Goal: Task Accomplishment & Management: Complete application form

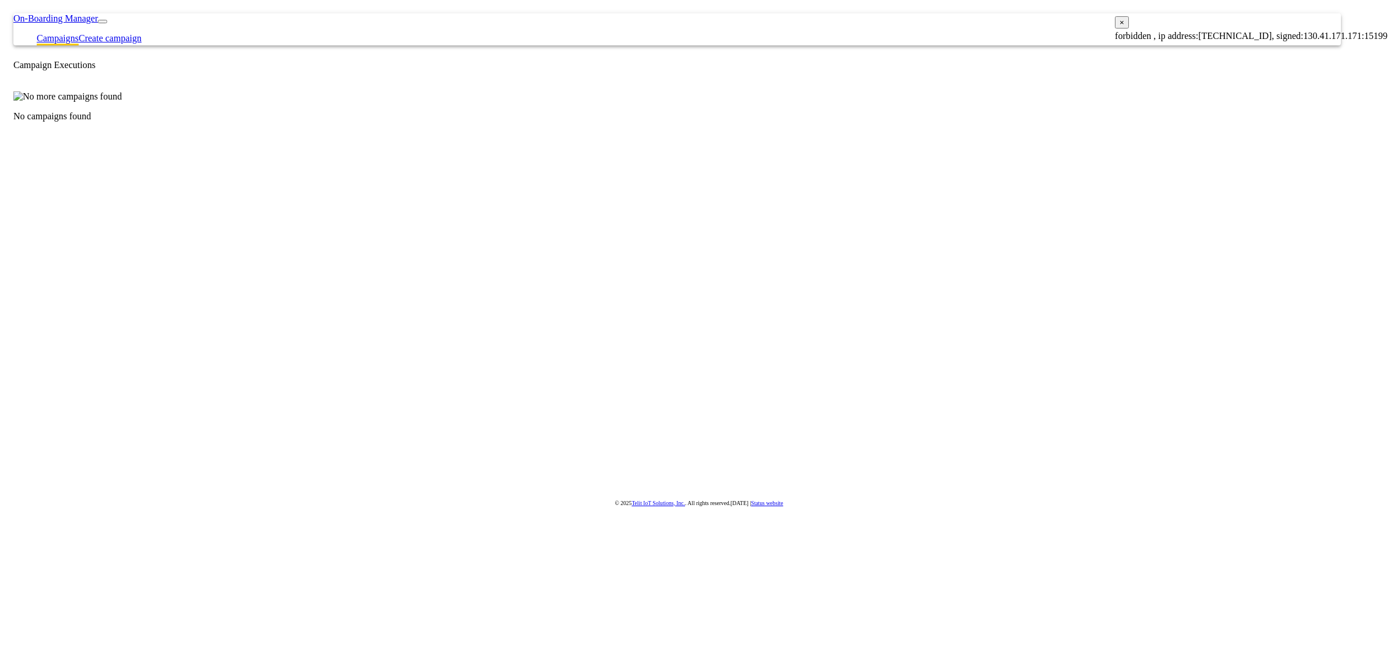
click at [1129, 25] on button "×" at bounding box center [1122, 22] width 14 height 12
click at [773, 122] on div "No campaigns found" at bounding box center [694, 95] width 1362 height 51
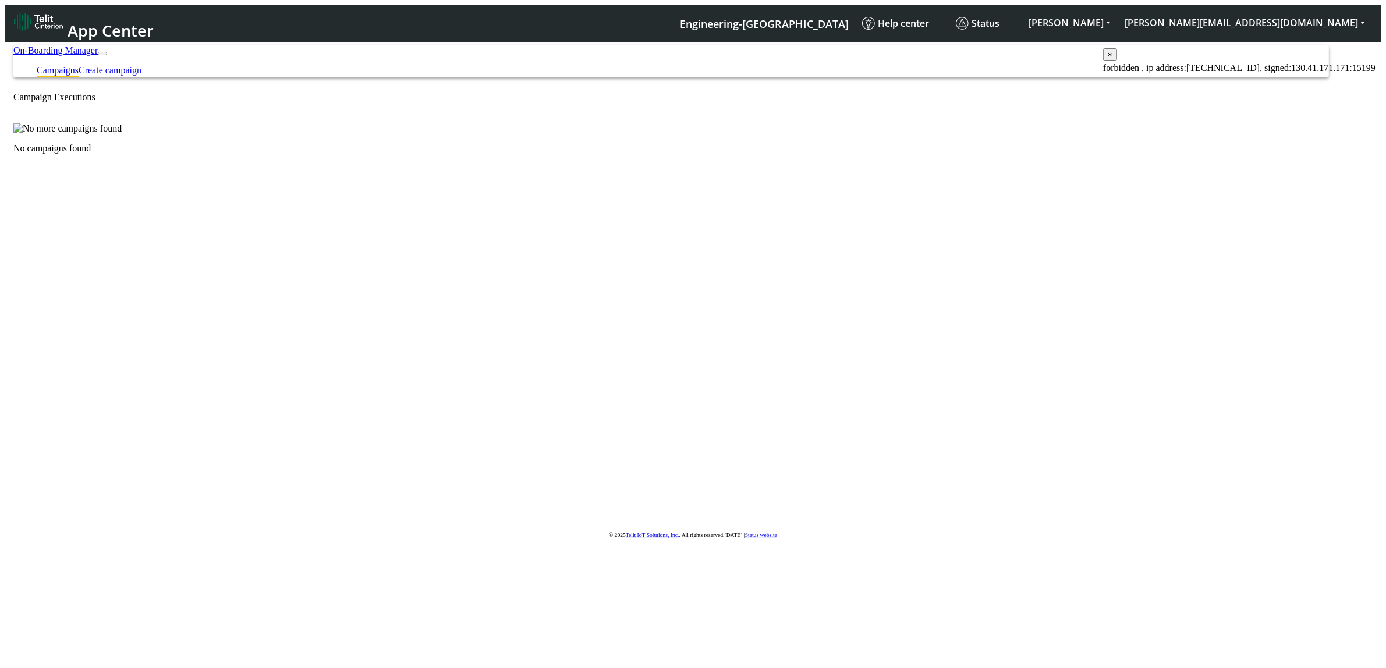
click at [73, 20] on span "App Center" at bounding box center [111, 31] width 86 height 22
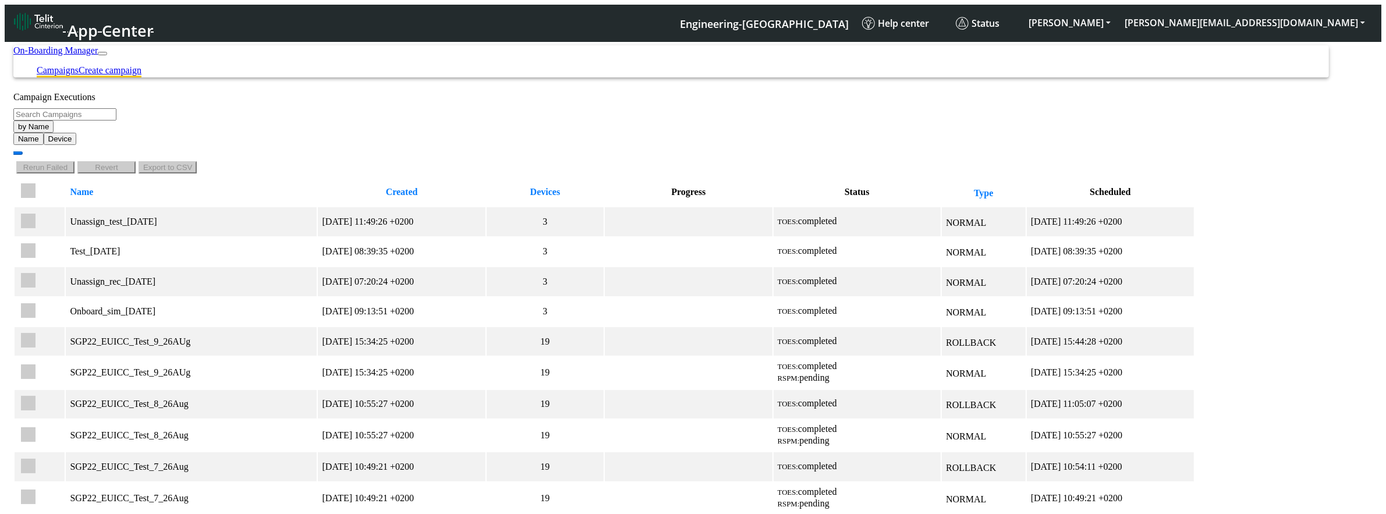
click at [142, 65] on li "Create campaign" at bounding box center [110, 71] width 63 height 12
click at [142, 65] on link "Create campaign" at bounding box center [110, 70] width 63 height 10
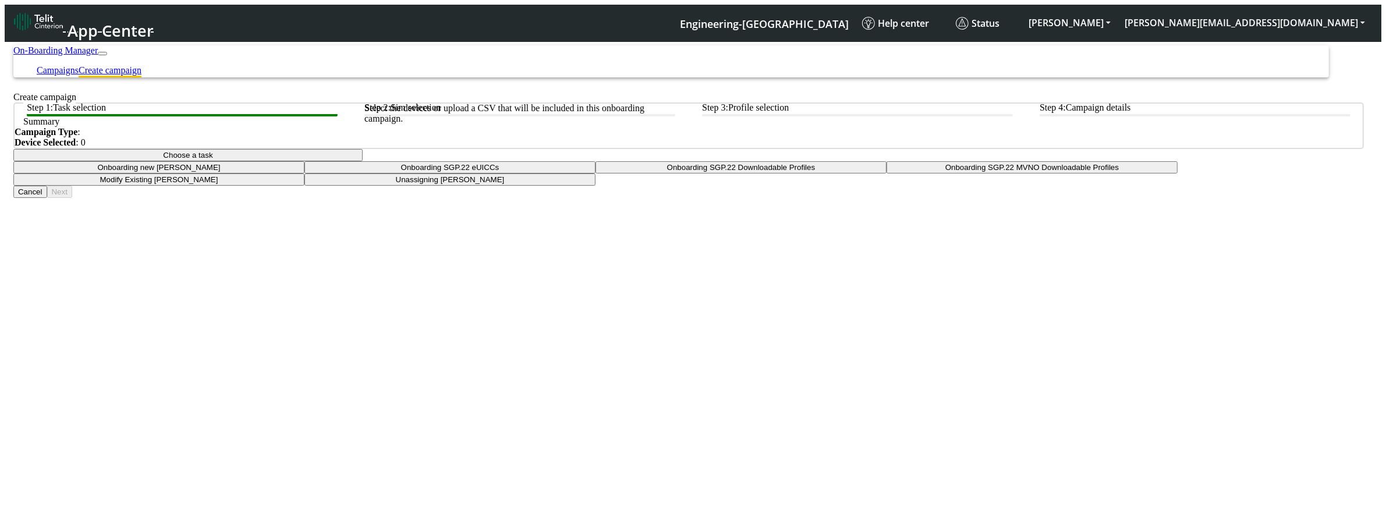
click at [571, 116] on btn "Step 2: Sim selection" at bounding box center [520, 109] width 311 height 14
click at [363, 161] on button "Choose a task" at bounding box center [187, 155] width 349 height 12
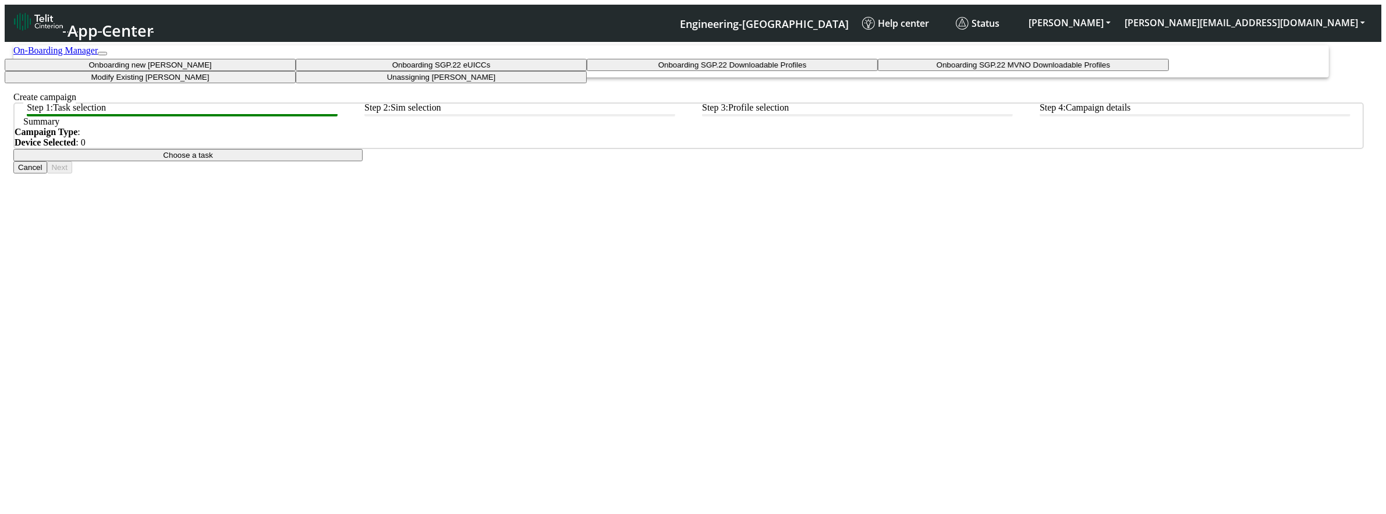
click at [296, 83] on taskiotp-dropdown "Modify Existing SIMs" at bounding box center [150, 77] width 291 height 12
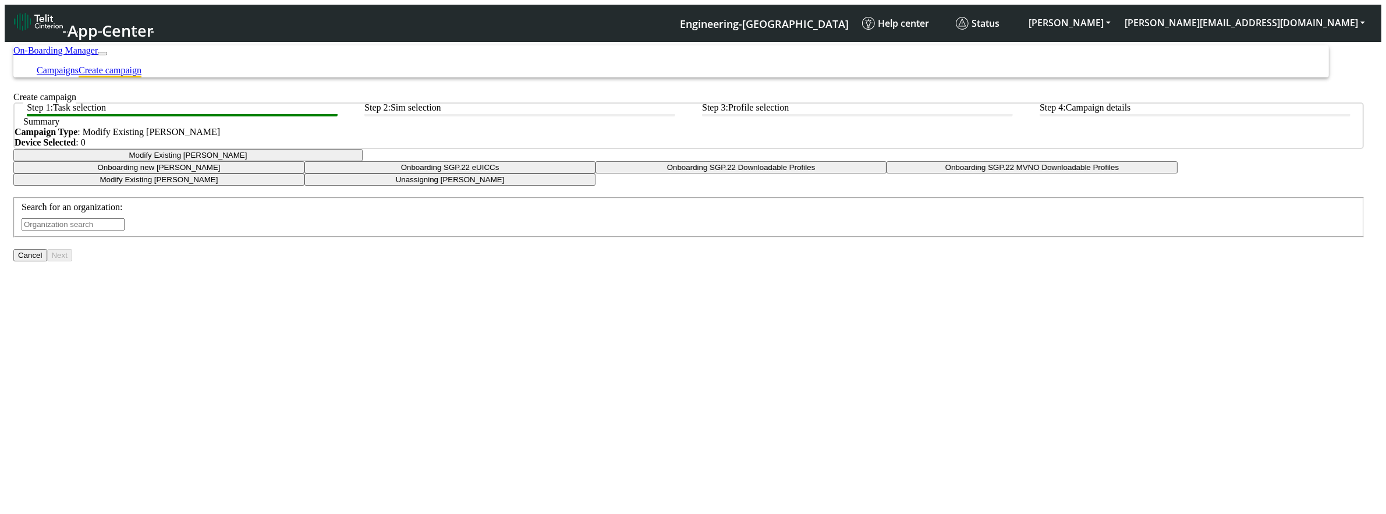
click at [658, 231] on div "Search for an organization:" at bounding box center [689, 216] width 1335 height 29
click at [668, 231] on div "Search for an organization:" at bounding box center [689, 216] width 1335 height 29
click at [125, 231] on input "text" at bounding box center [73, 224] width 103 height 12
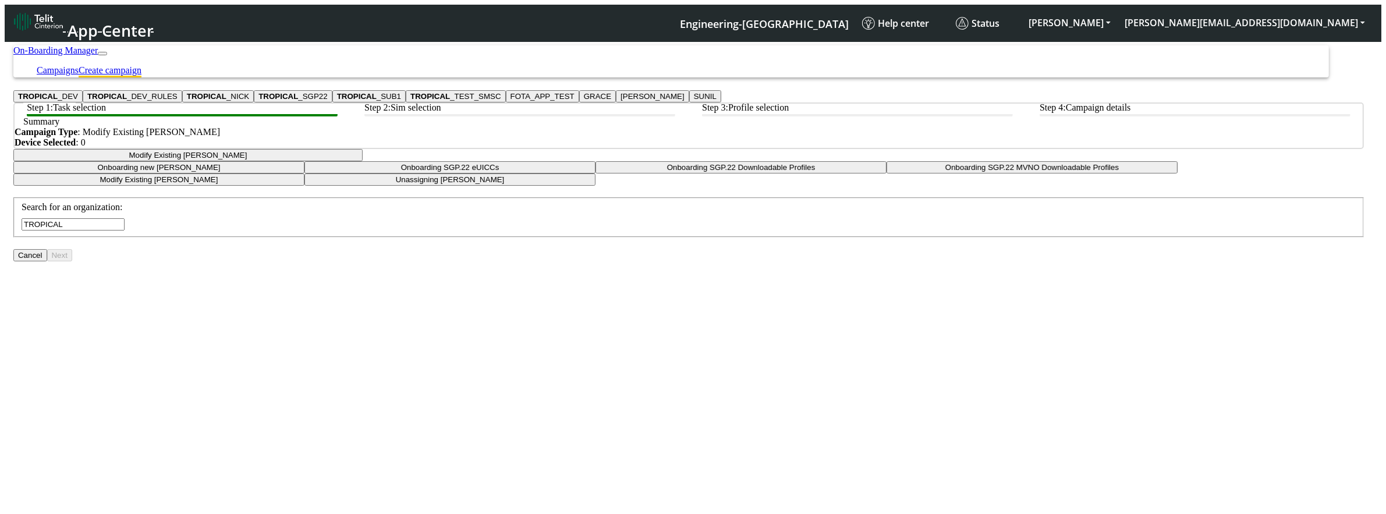
click at [83, 102] on button "TROPICAL _DEV" at bounding box center [47, 96] width 69 height 12
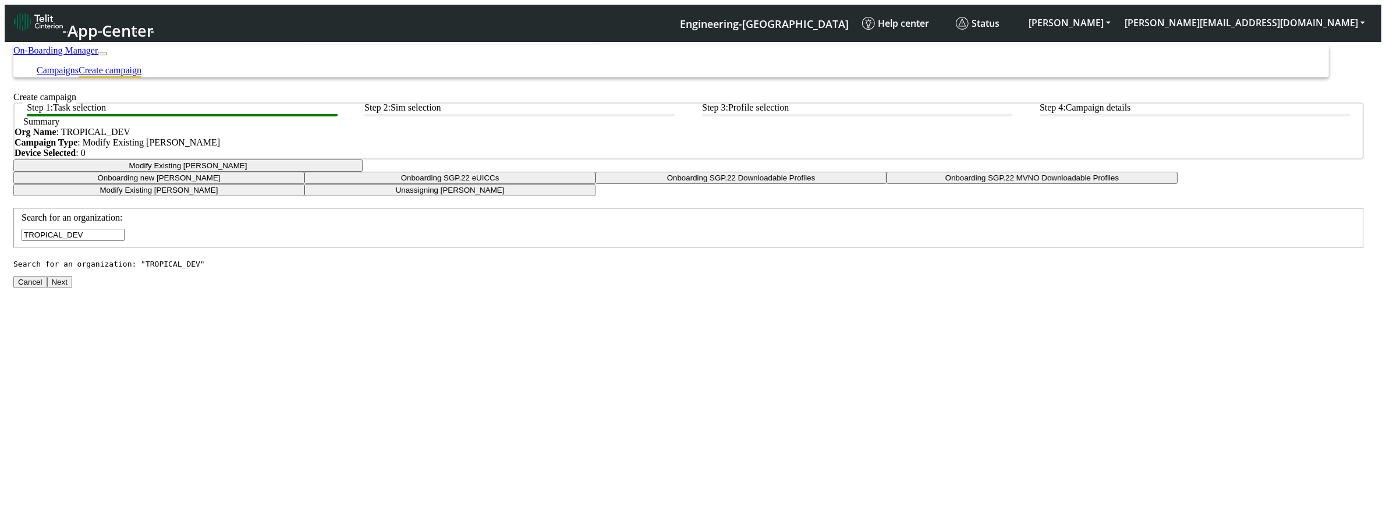
type input "TROPICAL_DEV"
click at [72, 279] on button "Next" at bounding box center [59, 282] width 25 height 12
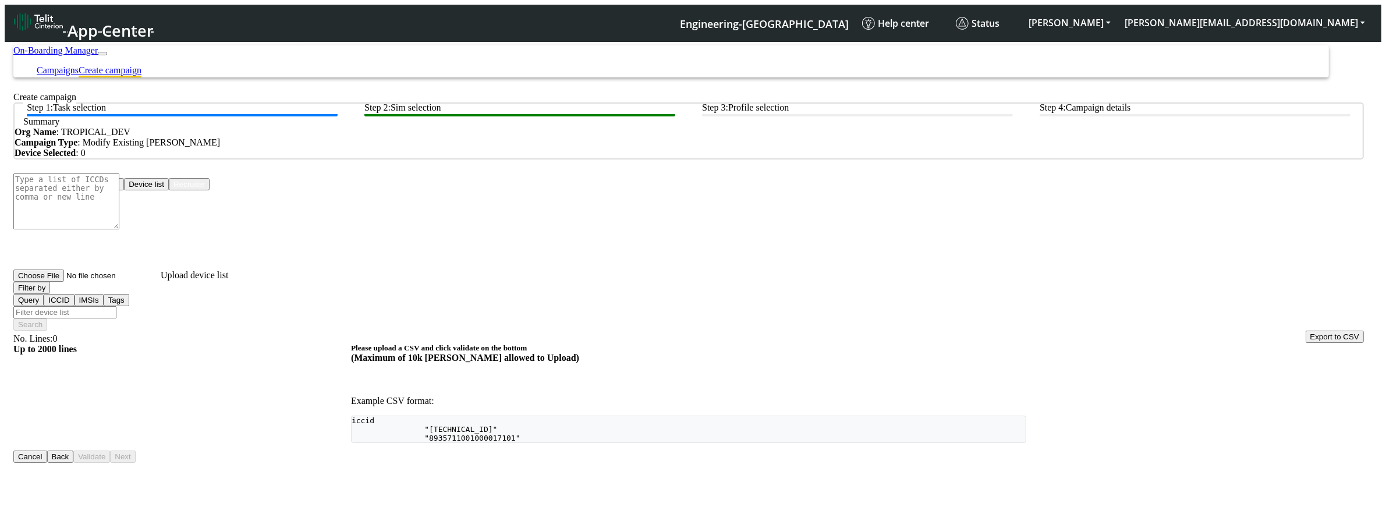
click at [169, 190] on button "Device list" at bounding box center [146, 184] width 45 height 12
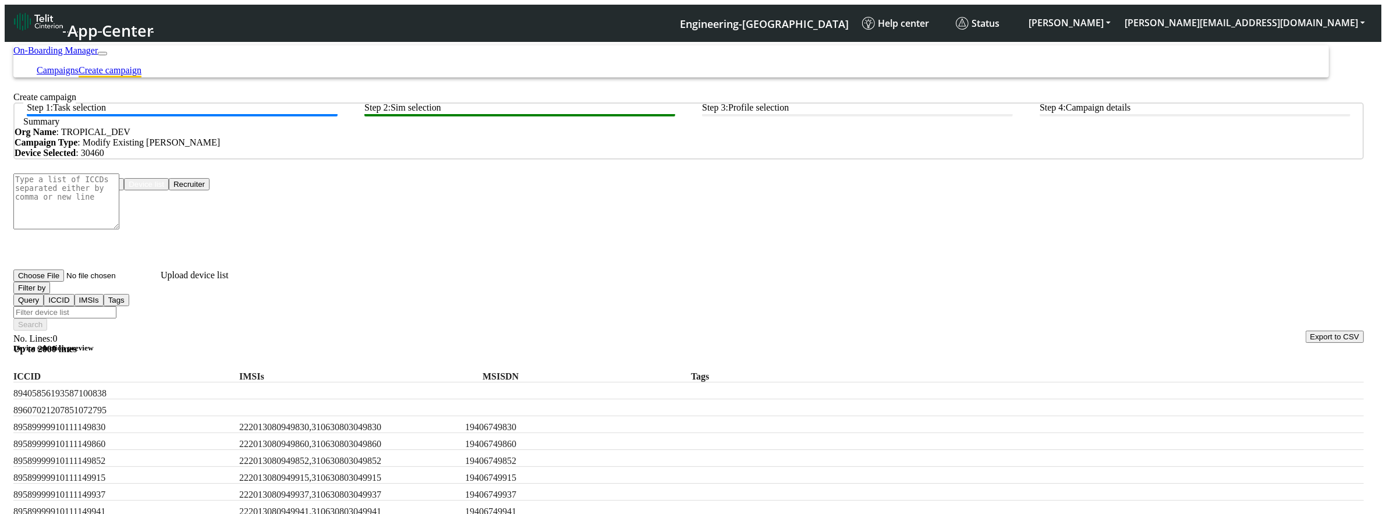
click at [802, 279] on label "Tags" at bounding box center [801, 377] width 221 height 10
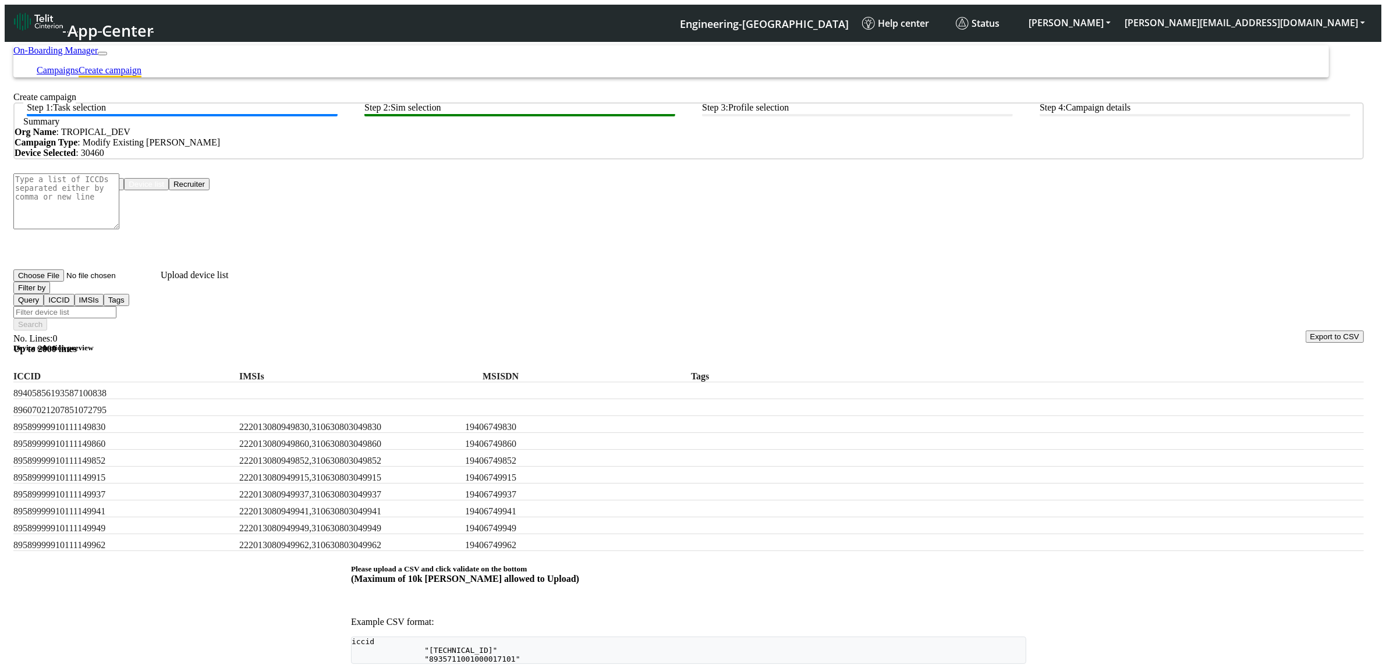
checkbox input "true"
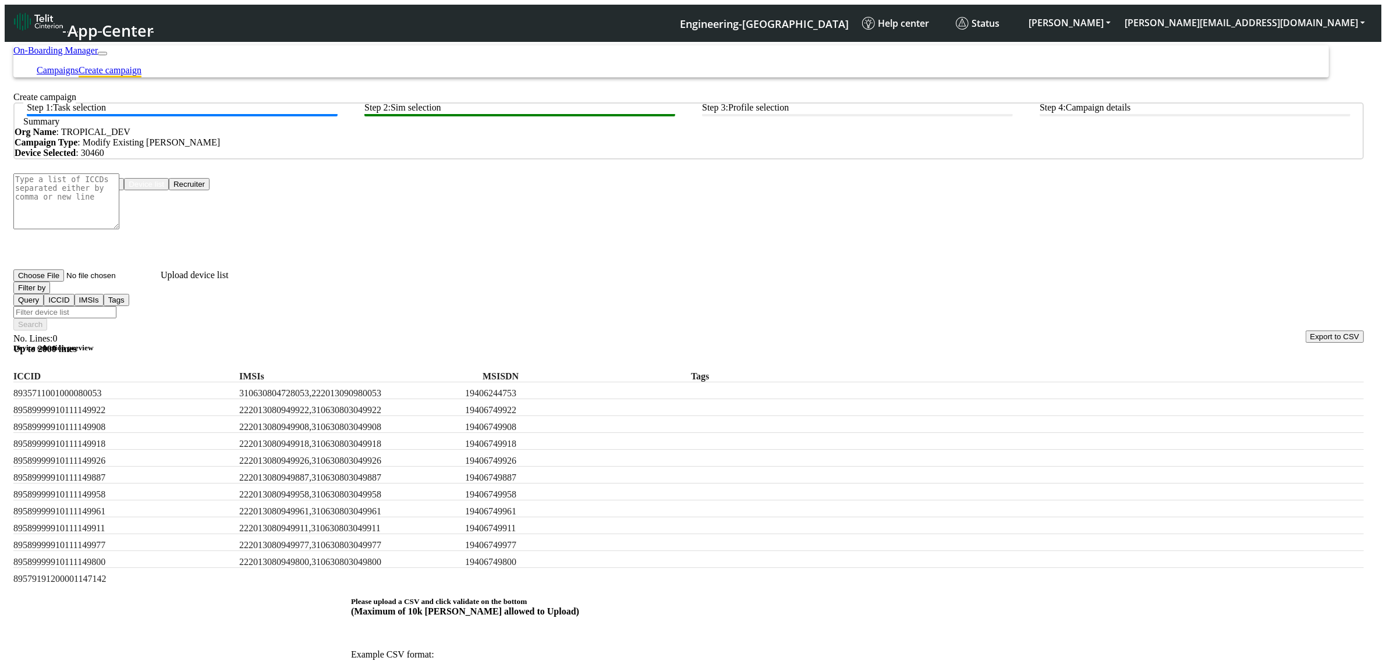
click at [116, 279] on input "Filter device list" at bounding box center [64, 312] width 103 height 12
click at [905, 279] on div "Choose One: Upload devices Device list Recruiter No. Lines: 0 Up to 2000 lines …" at bounding box center [688, 474] width 1351 height 593
click at [116, 279] on input "t" at bounding box center [64, 312] width 103 height 12
click at [837, 279] on h5 "Device selection preview" at bounding box center [688, 348] width 1351 height 9
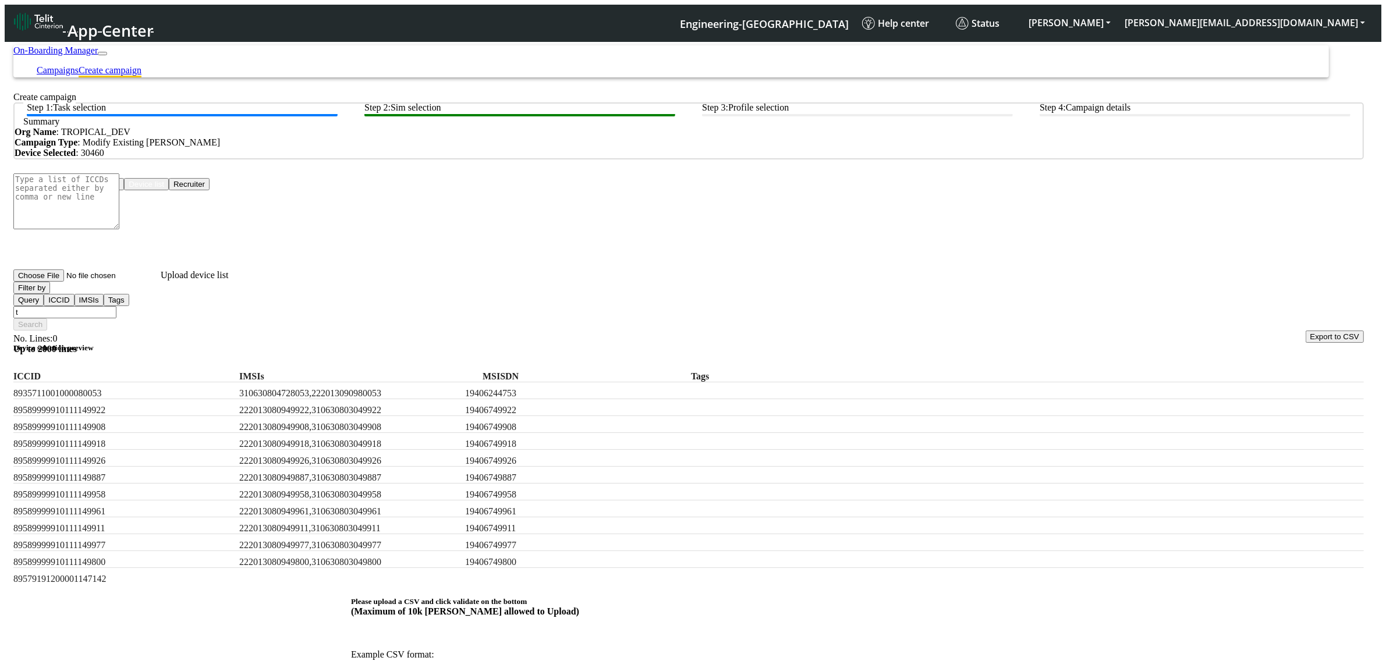
click at [116, 279] on input "t" at bounding box center [64, 312] width 103 height 12
click at [116, 279] on input "tese" at bounding box center [64, 312] width 103 height 12
type input "test,test"
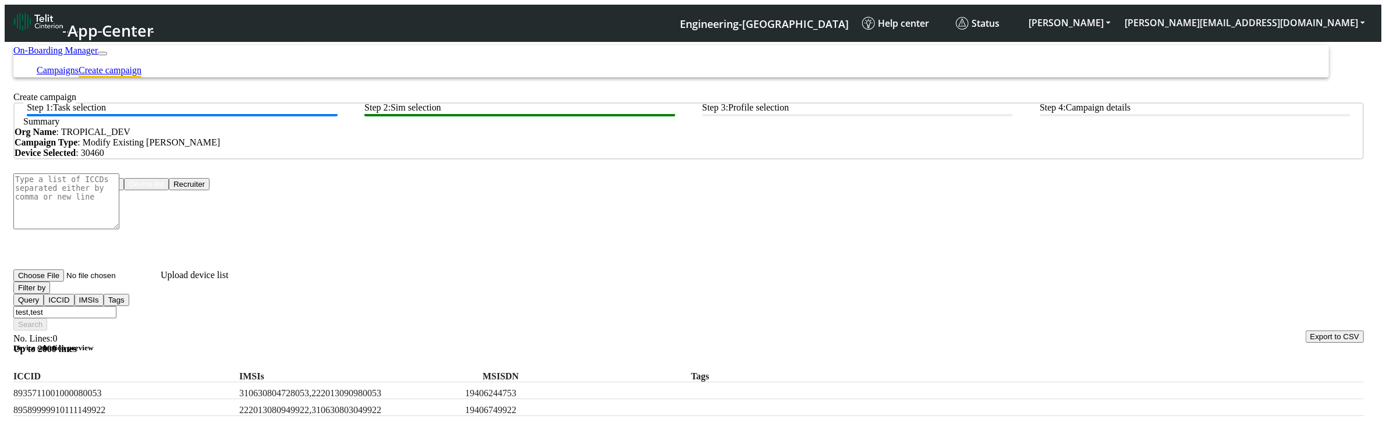
click at [50, 279] on button "Filter by" at bounding box center [31, 288] width 37 height 12
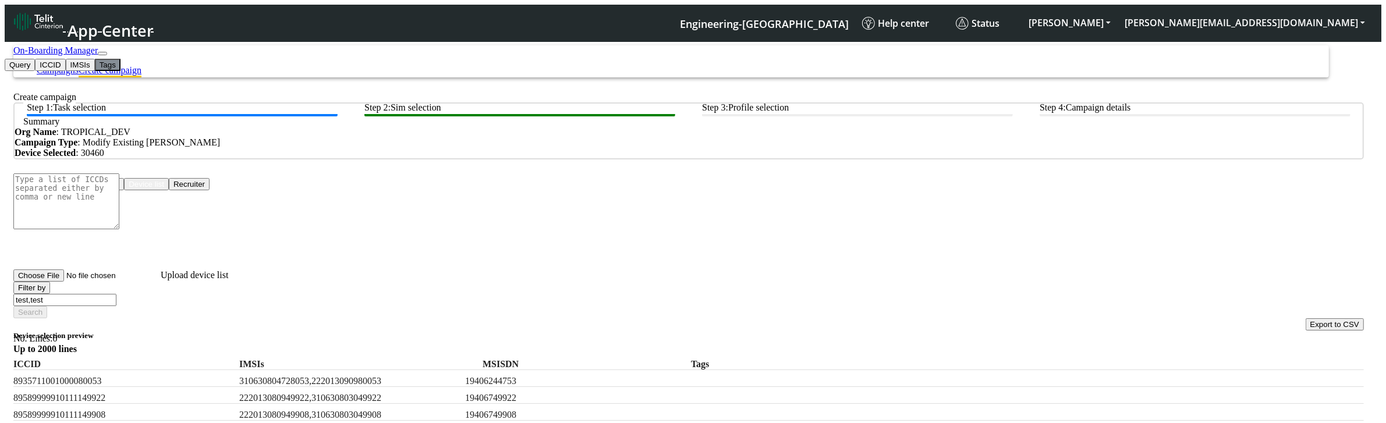
click at [95, 71] on button "Tags" at bounding box center [108, 65] width 26 height 12
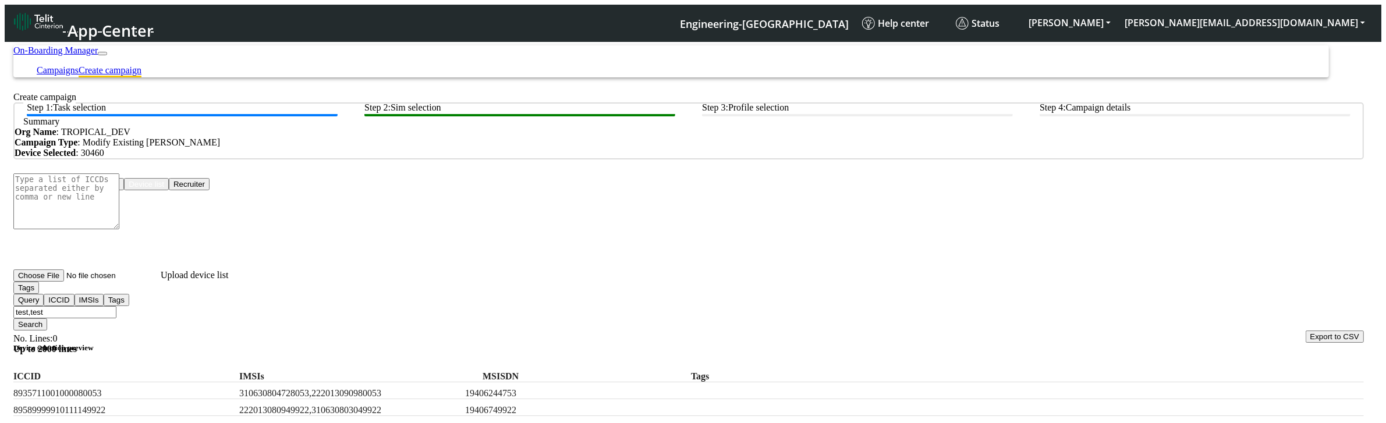
click at [47, 279] on button "Search" at bounding box center [30, 325] width 34 height 12
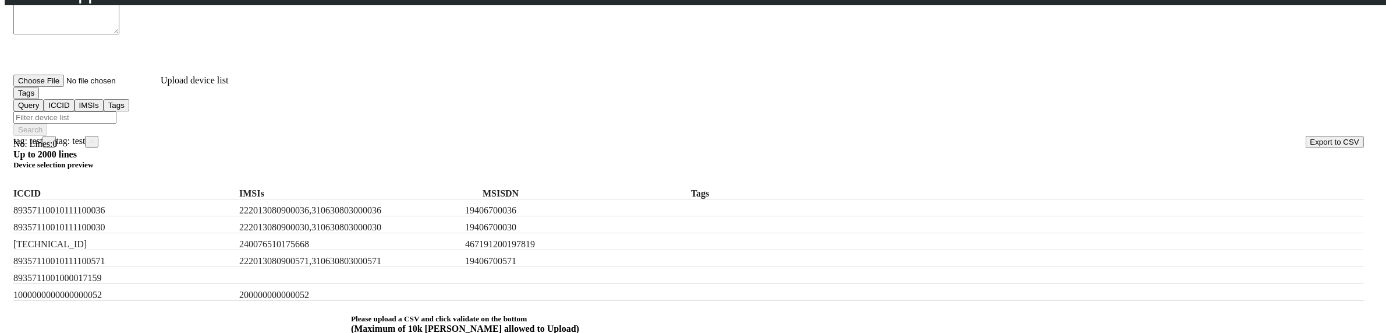
scroll to position [42, 0]
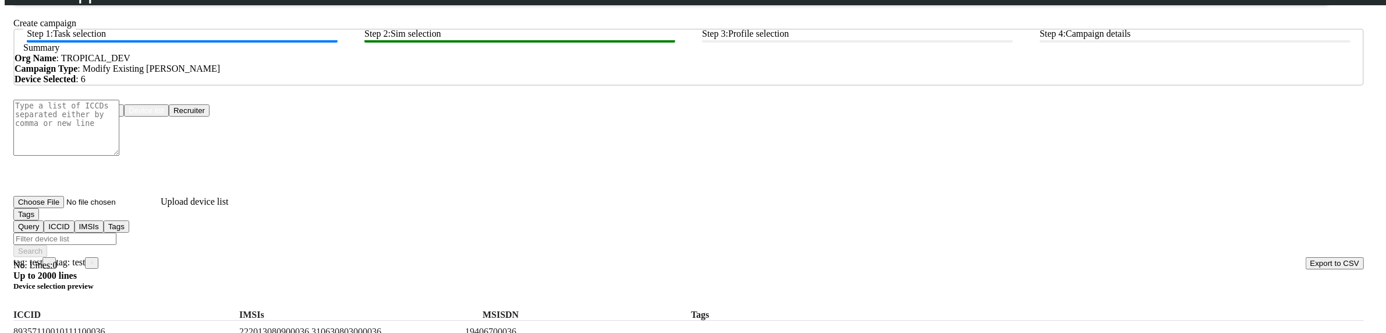
click at [116, 232] on input "Filter device list" at bounding box center [64, 238] width 103 height 12
click at [94, 259] on span "×" at bounding box center [92, 263] width 4 height 8
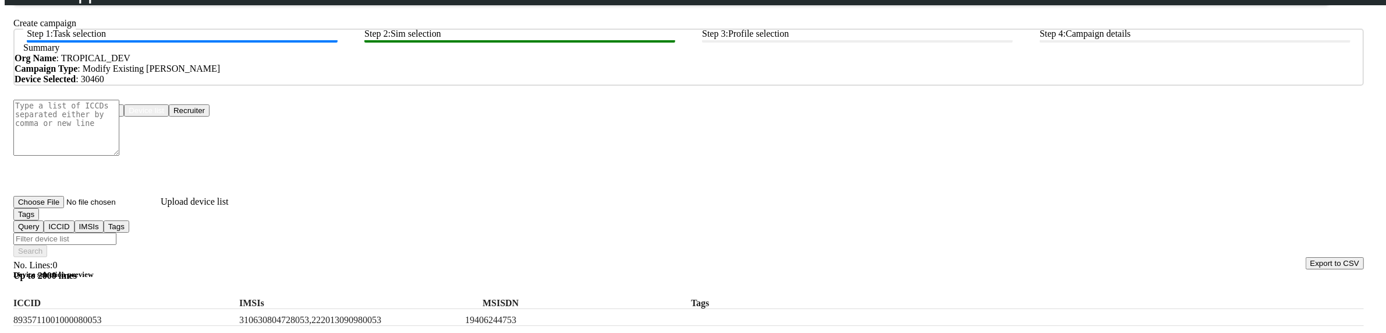
click at [116, 232] on input "Filter device list" at bounding box center [64, 238] width 103 height 12
type input "test"
click at [47, 245] on button "Search" at bounding box center [30, 251] width 34 height 12
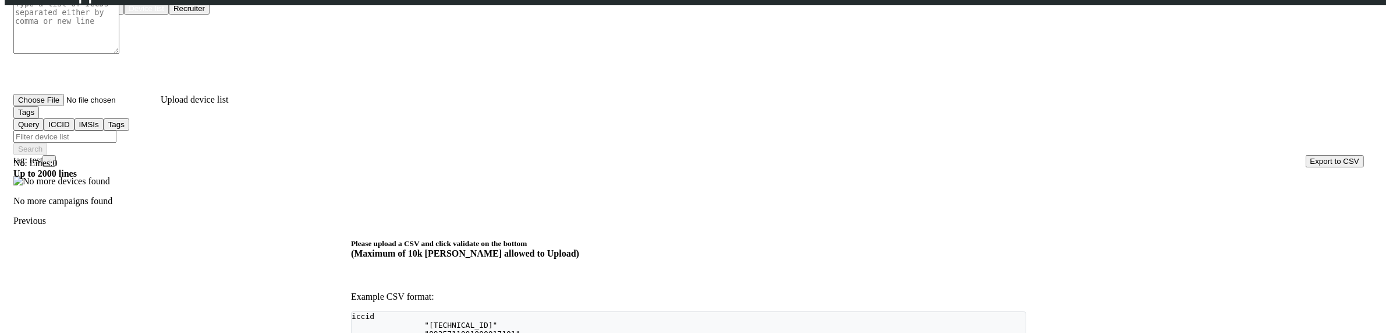
scroll to position [146, 0]
click at [116, 129] on input "Filter device list" at bounding box center [64, 135] width 103 height 12
type input "test, test"
click at [47, 141] on button "Search" at bounding box center [30, 147] width 34 height 12
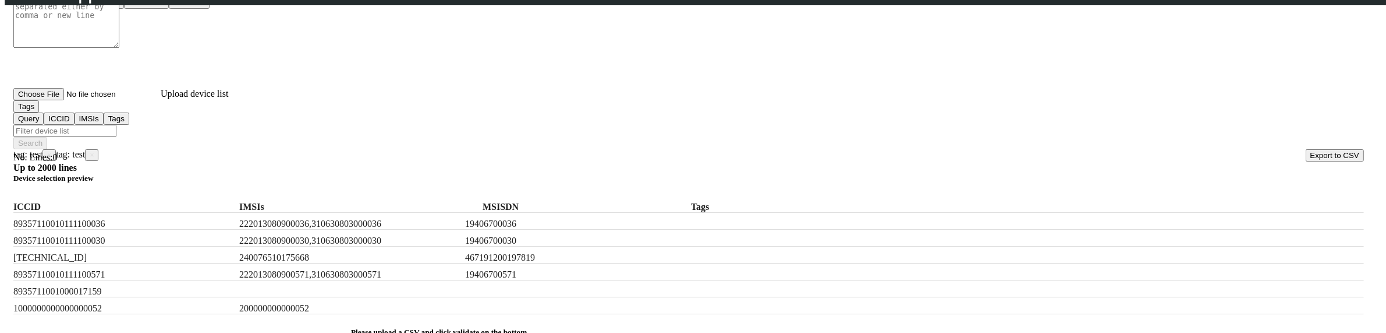
scroll to position [73, 0]
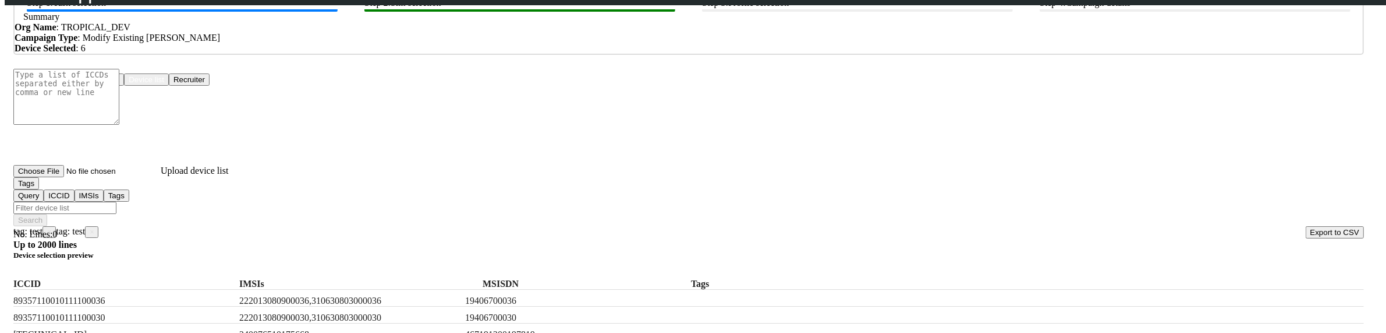
click at [94, 228] on span "×" at bounding box center [92, 232] width 4 height 8
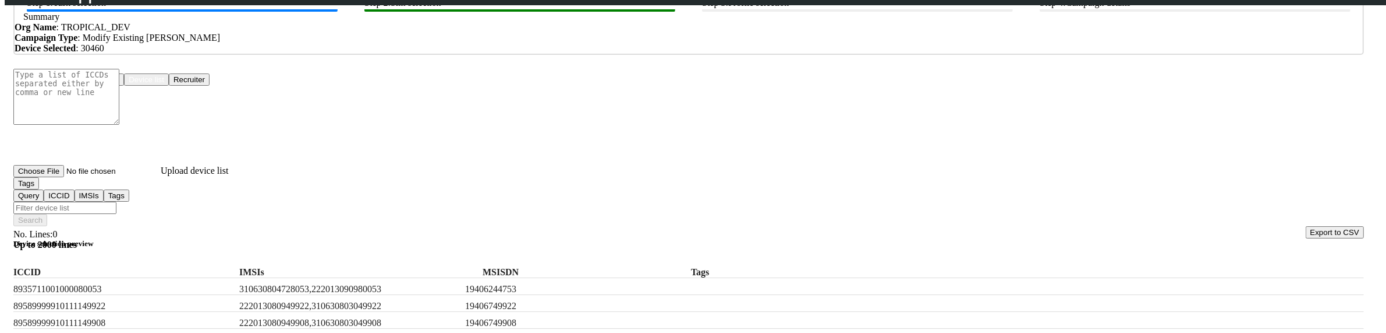
click at [116, 201] on input "Filter device list" at bounding box center [64, 207] width 103 height 12
type input "test"
click at [47, 214] on button "Search" at bounding box center [30, 220] width 34 height 12
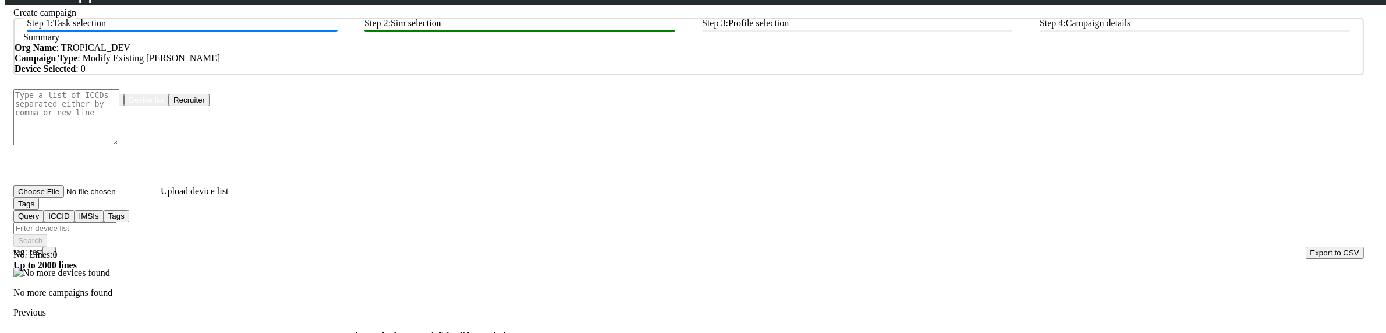
scroll to position [51, 0]
click at [116, 227] on input "Filter device list" at bounding box center [64, 230] width 103 height 12
type input "test, test2"
click at [47, 236] on button "Search" at bounding box center [30, 242] width 34 height 12
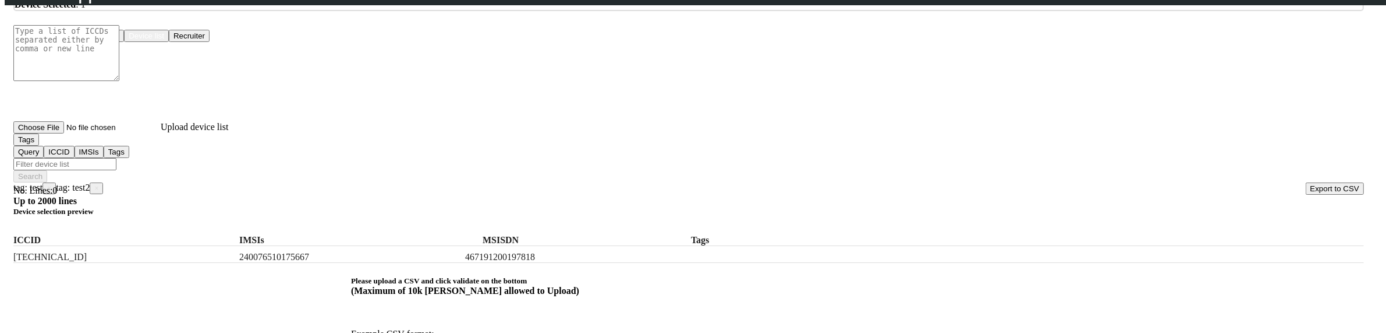
scroll to position [178, 0]
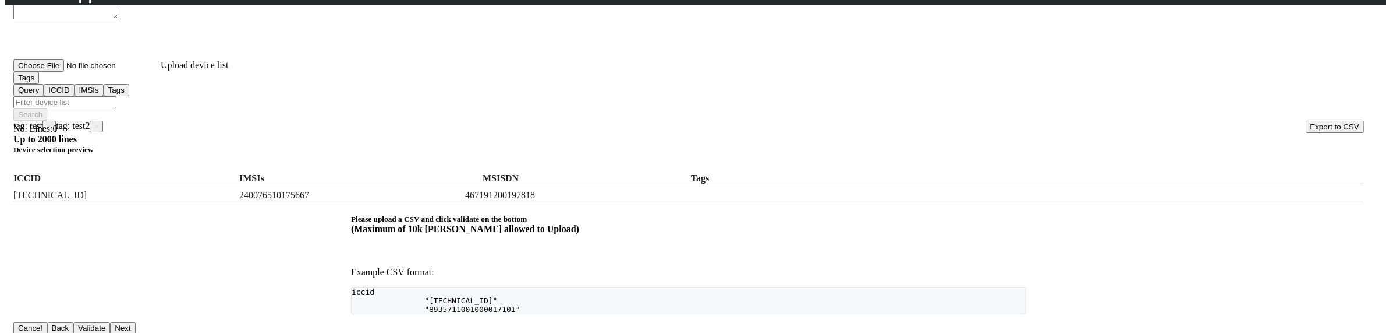
click at [116, 96] on input "Filter device list" at bounding box center [64, 102] width 103 height 12
click at [51, 122] on span "×" at bounding box center [49, 126] width 4 height 8
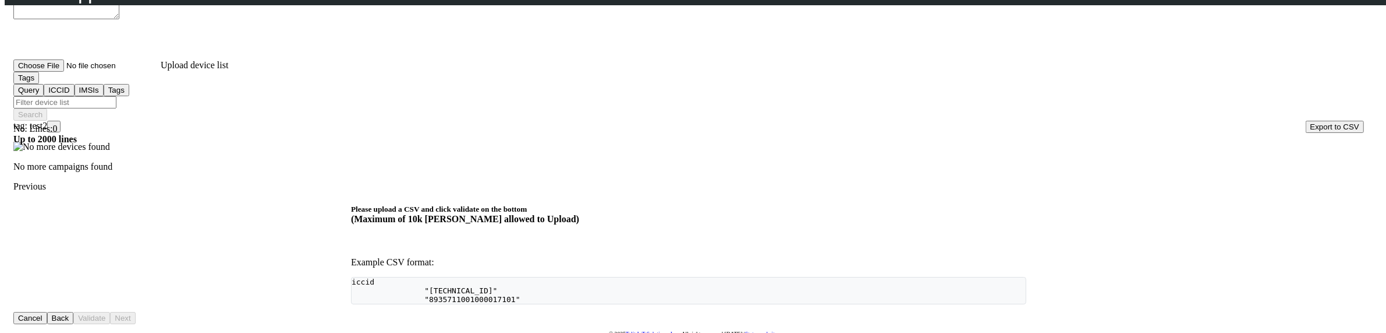
click at [56, 122] on span "×" at bounding box center [54, 126] width 4 height 8
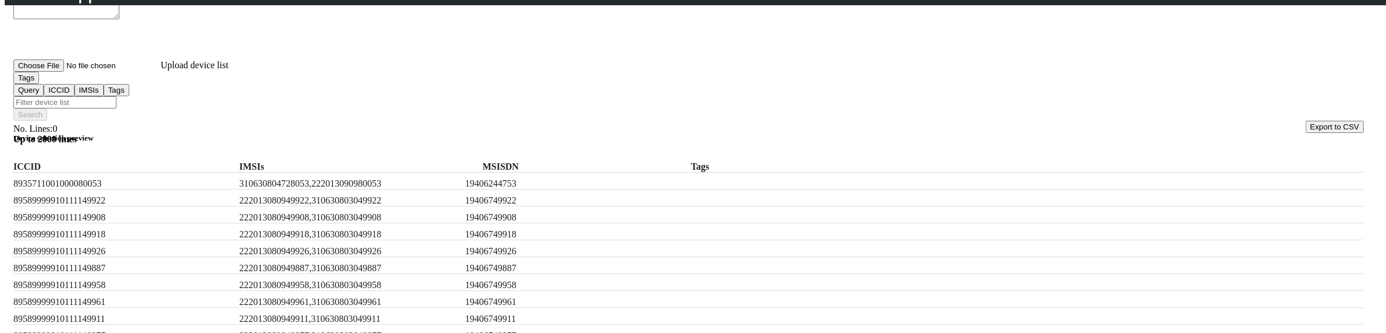
click at [147, 100] on div at bounding box center [693, 166] width 1386 height 333
click at [116, 96] on input "Filter device list" at bounding box center [64, 102] width 103 height 12
type input "test2, test"
click at [47, 108] on button "Search" at bounding box center [30, 114] width 34 height 12
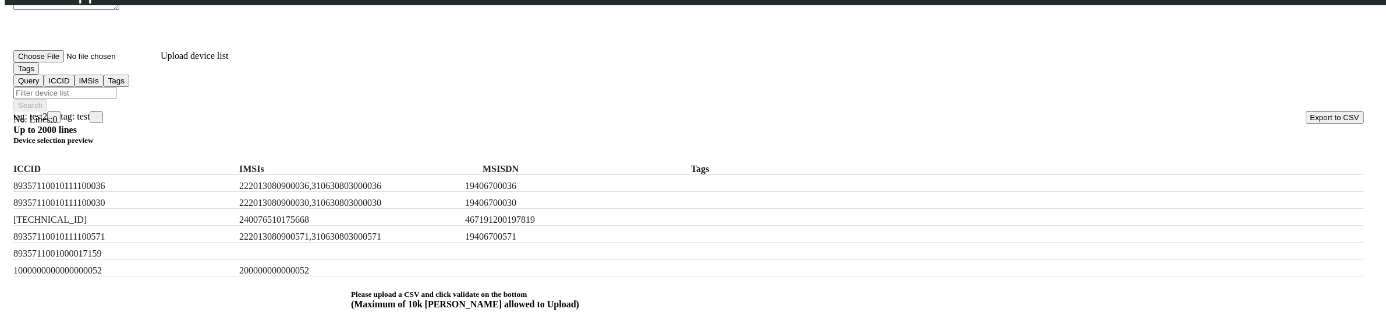
scroll to position [260, 0]
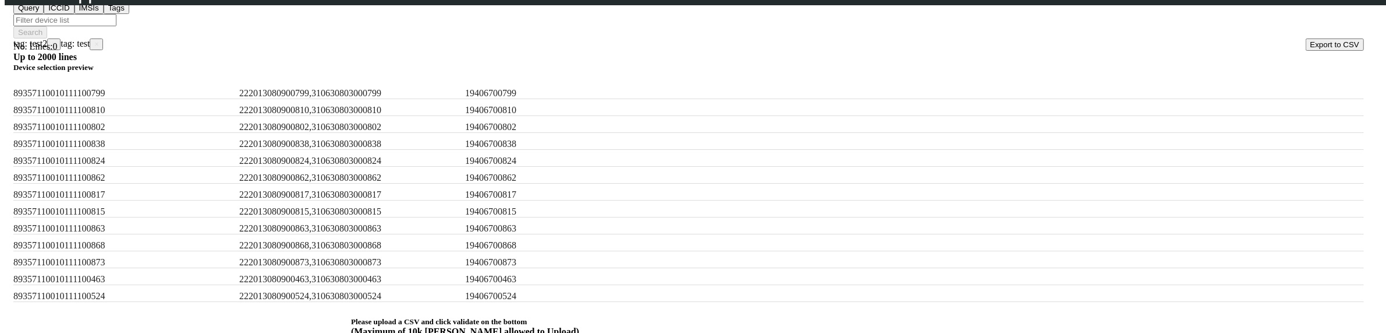
scroll to position [291, 0]
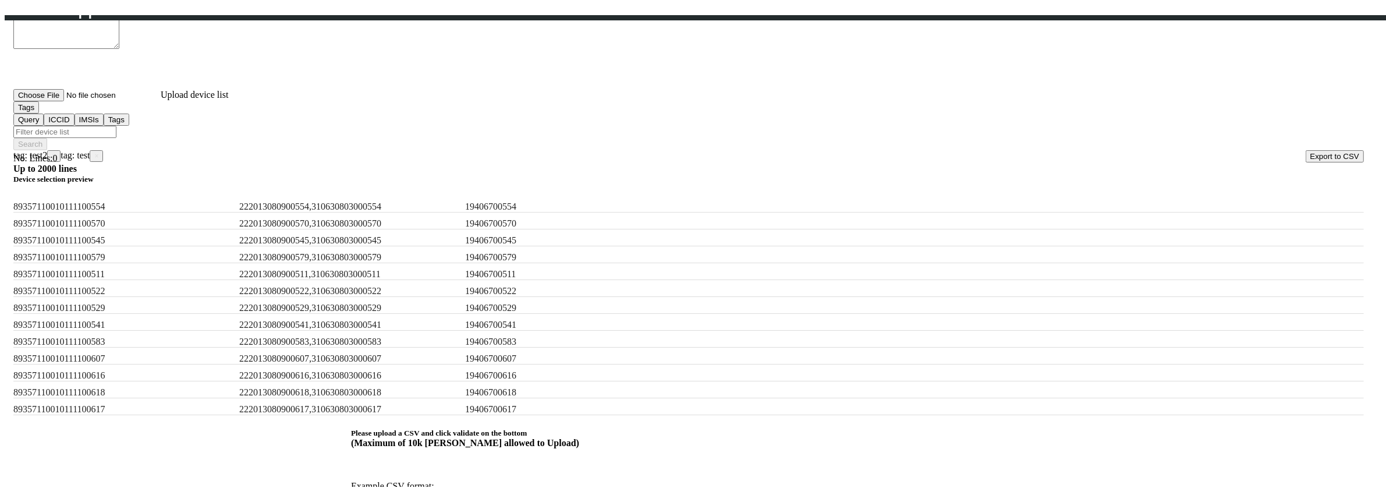
scroll to position [133, 0]
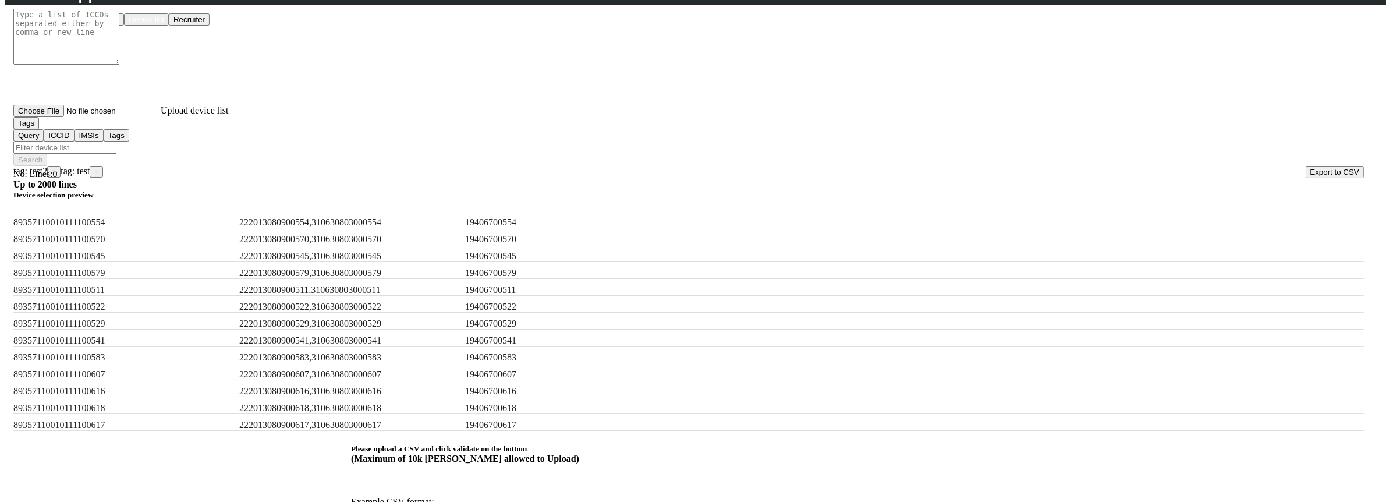
click at [98, 168] on span "×" at bounding box center [96, 172] width 4 height 8
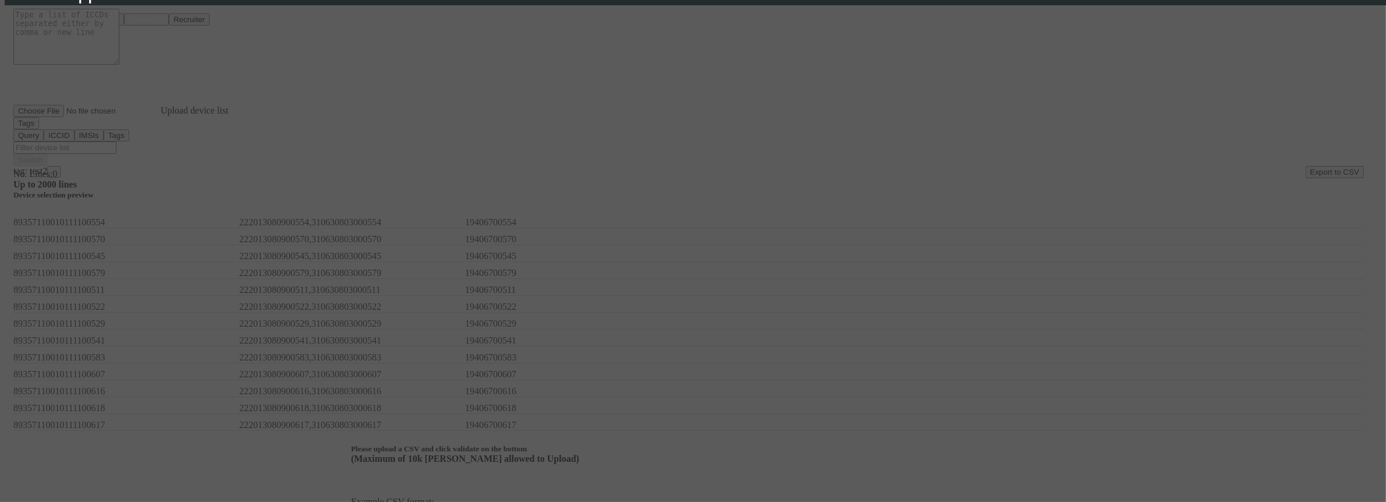
scroll to position [27, 0]
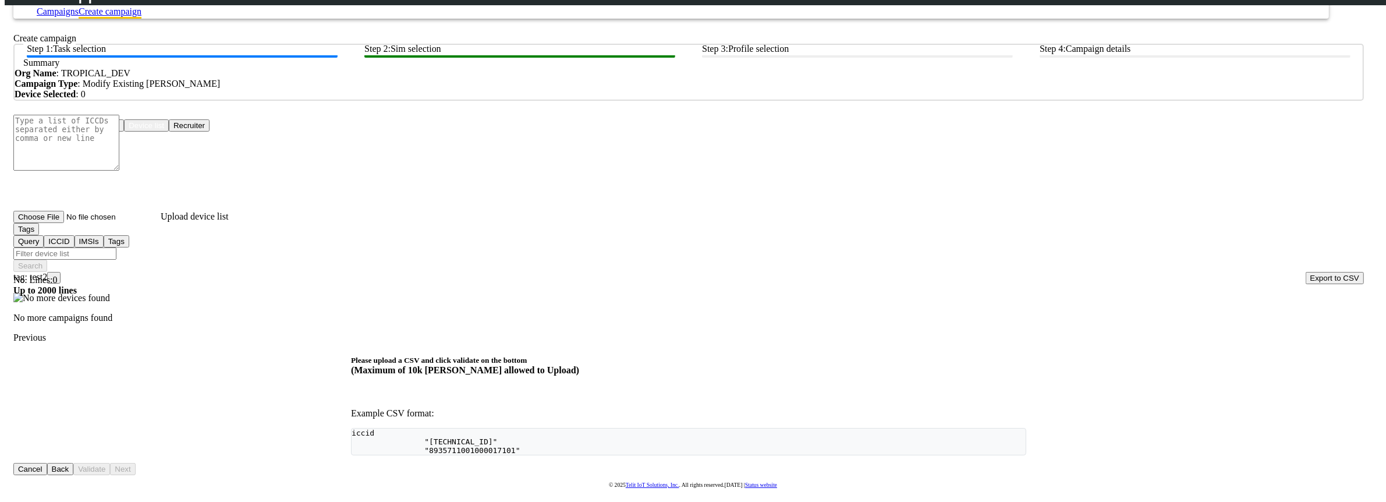
click at [116, 247] on input "Filter device list" at bounding box center [64, 253] width 103 height 12
click at [61, 272] on span "tag: test2 ×" at bounding box center [36, 277] width 47 height 10
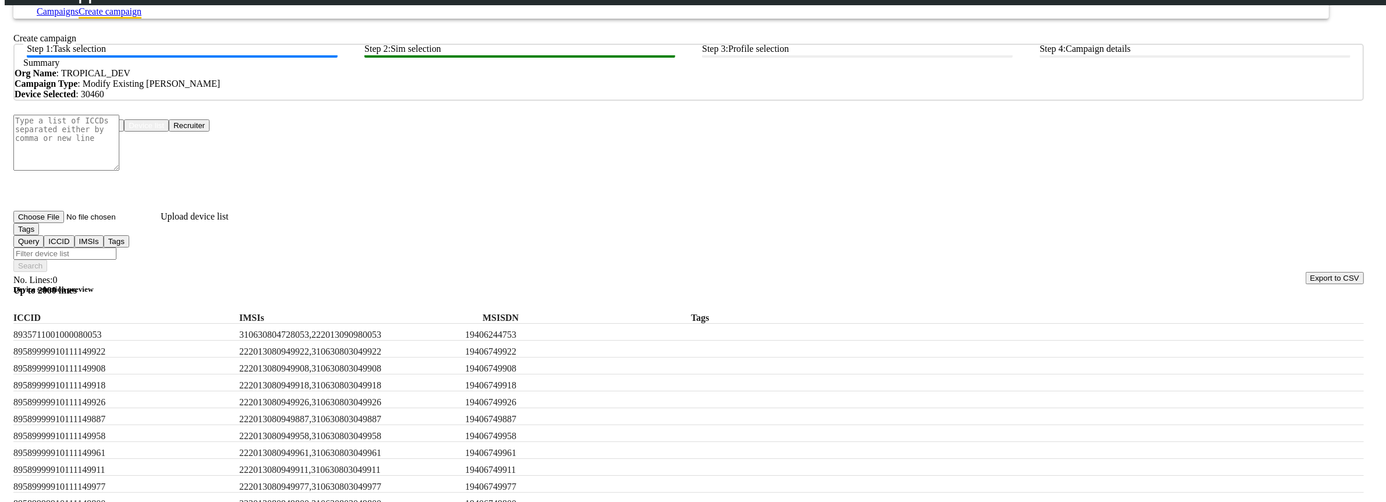
click at [116, 247] on input "Filter device list" at bounding box center [64, 253] width 103 height 12
type input "test,tes2"
click at [47, 260] on button "Search" at bounding box center [30, 266] width 34 height 12
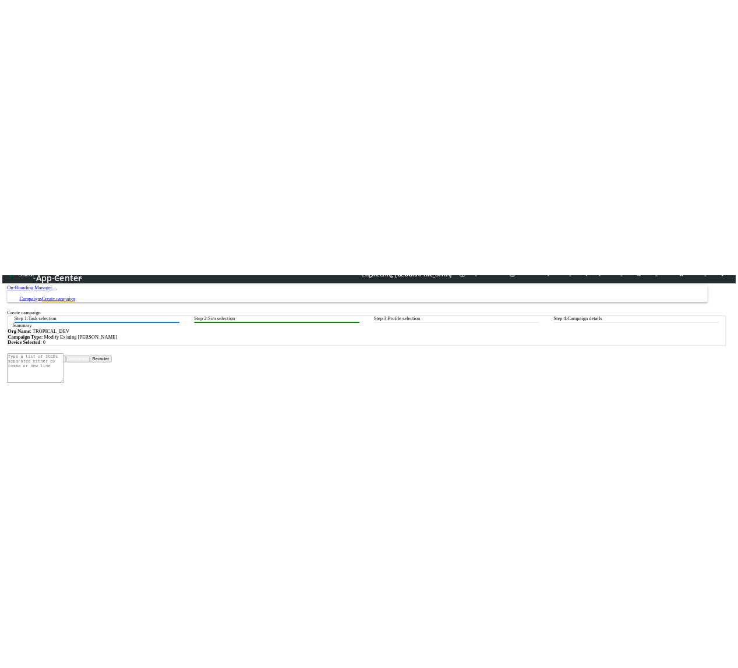
scroll to position [0, 0]
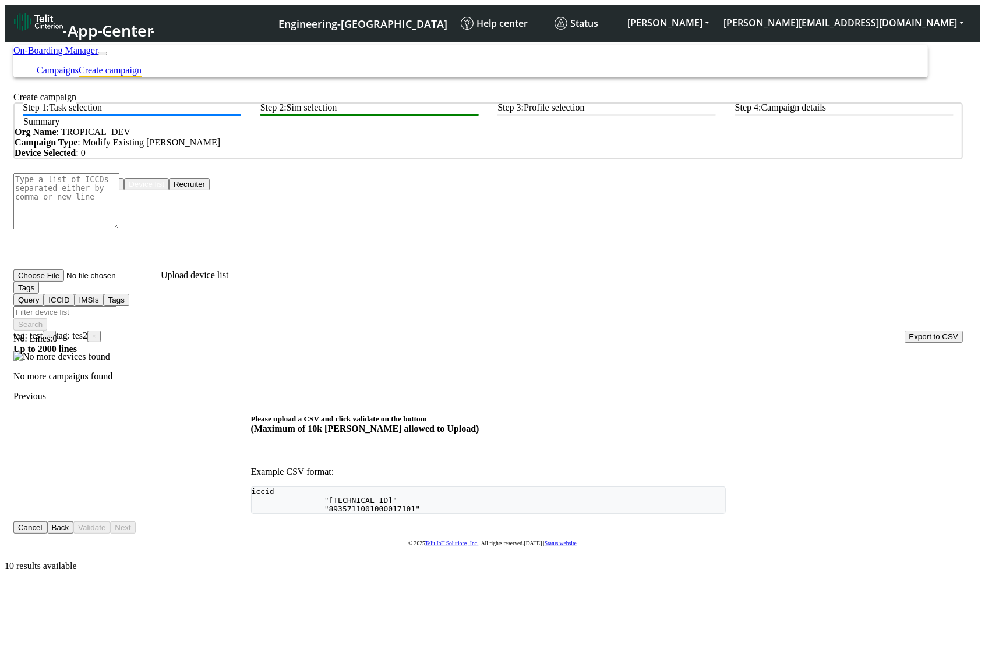
click at [96, 279] on span "×" at bounding box center [94, 337] width 4 height 8
click at [116, 279] on input "Filter device list" at bounding box center [64, 312] width 103 height 12
type input "e"
type input "esst2"
click at [47, 279] on button "Search" at bounding box center [30, 325] width 34 height 12
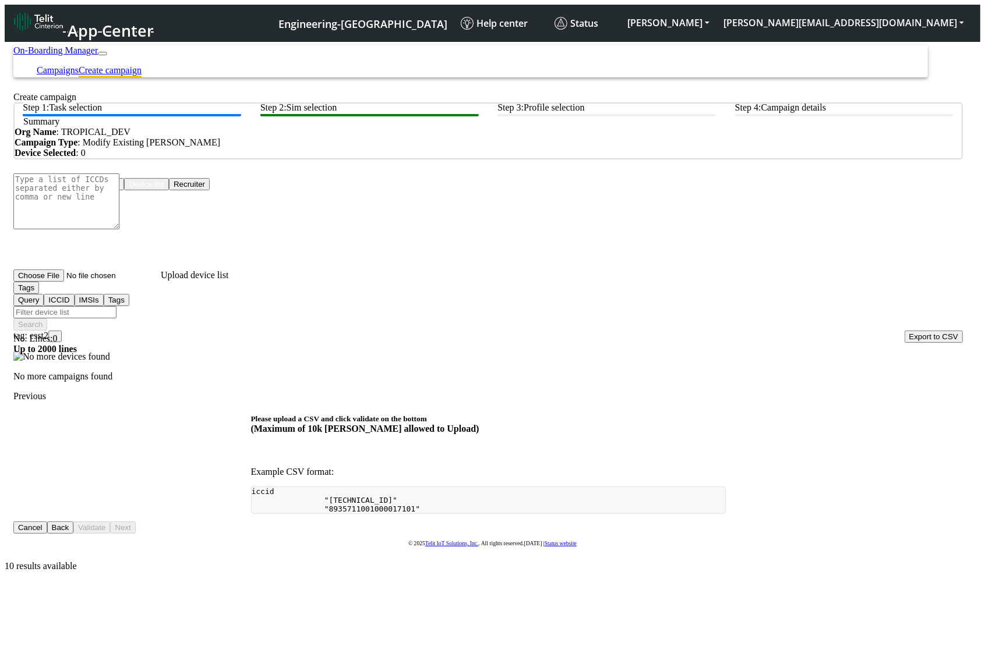
click at [116, 279] on input "Filter device list" at bounding box center [64, 312] width 103 height 12
type input "test,test3"
click at [47, 279] on button "Search" at bounding box center [30, 325] width 34 height 12
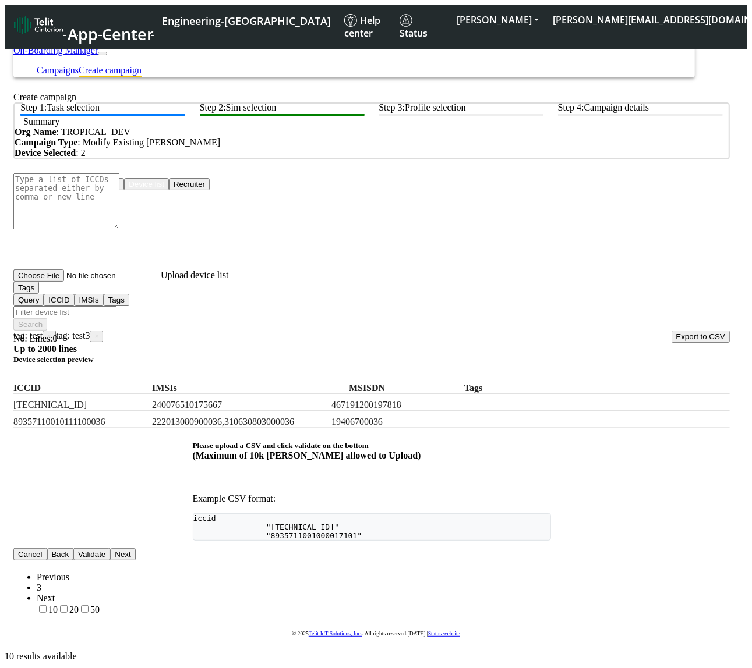
click at [51, 279] on span "×" at bounding box center [49, 337] width 4 height 8
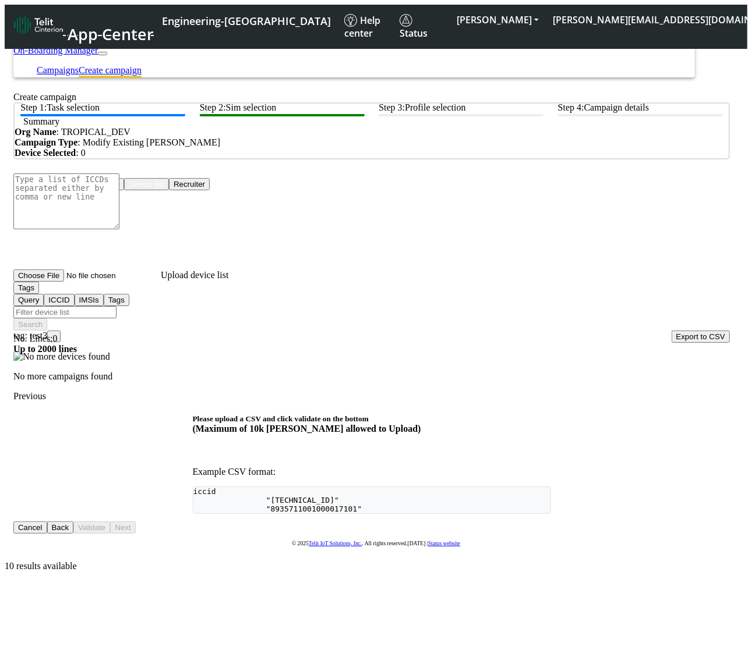
click at [61, 279] on span "tag: test3 ×" at bounding box center [36, 336] width 47 height 10
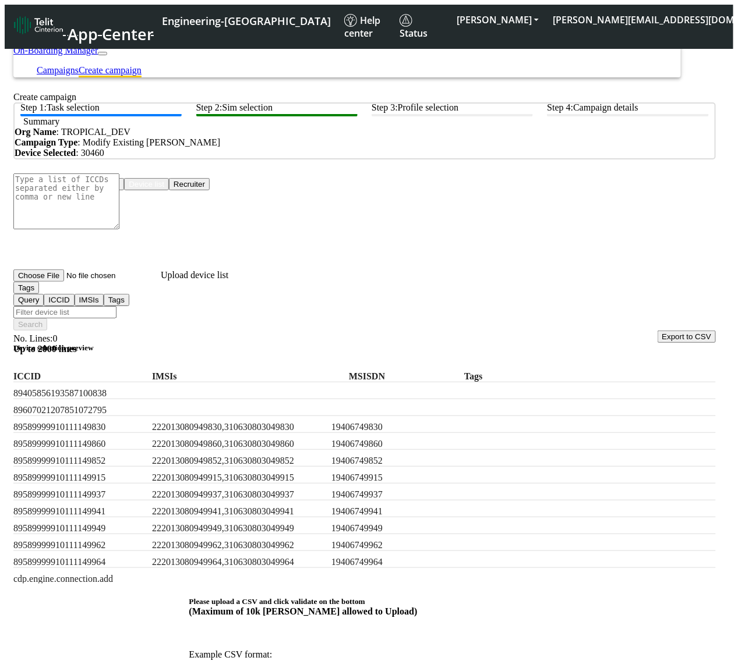
click at [116, 279] on input "Filter device list" at bounding box center [64, 312] width 103 height 12
type input "test,test2"
click at [47, 279] on button "Search" at bounding box center [30, 325] width 34 height 12
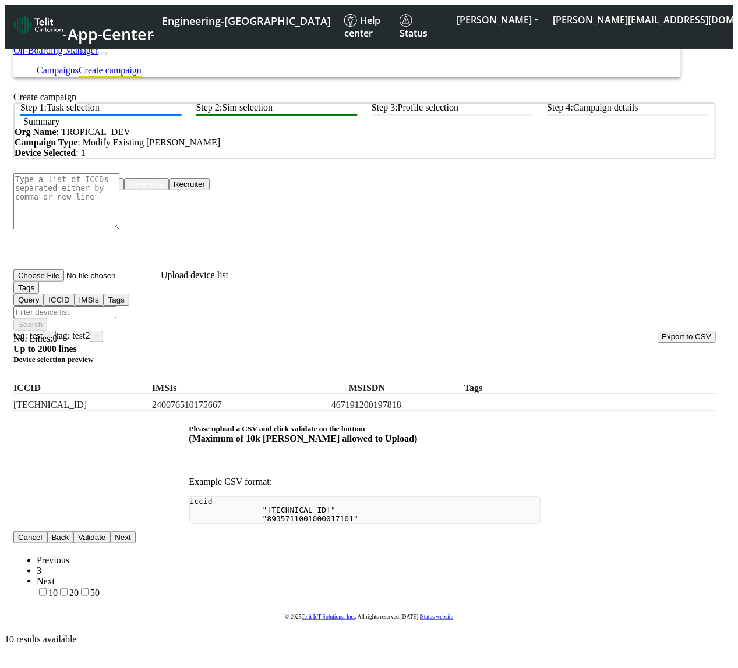
click at [51, 279] on span "×" at bounding box center [49, 337] width 4 height 8
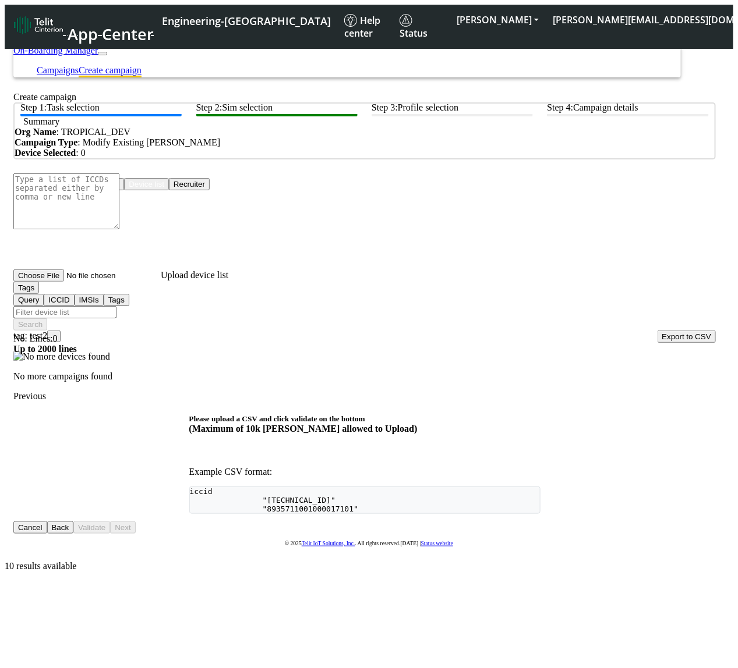
click at [559, 279] on div "tag: test2 ×" at bounding box center [364, 337] width 702 height 12
click at [56, 279] on span "×" at bounding box center [54, 337] width 4 height 8
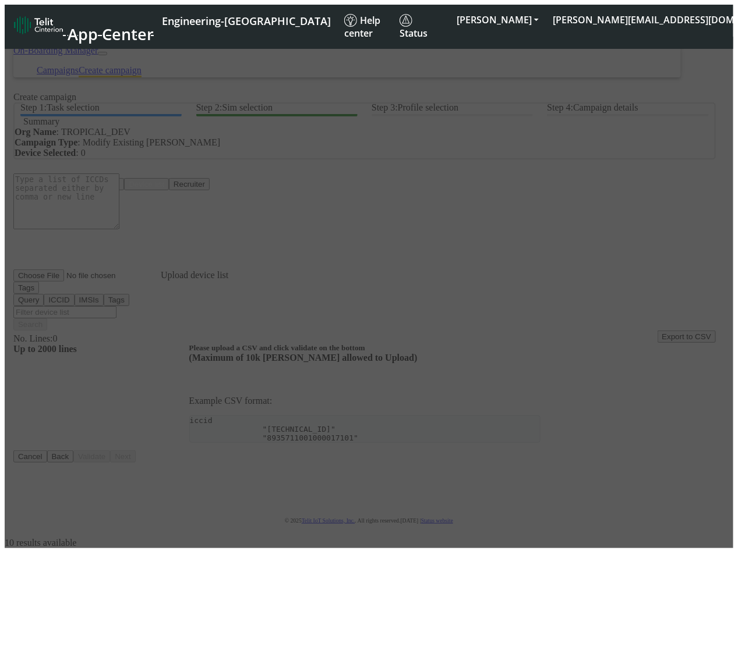
click at [289, 279] on div at bounding box center [369, 293] width 728 height 512
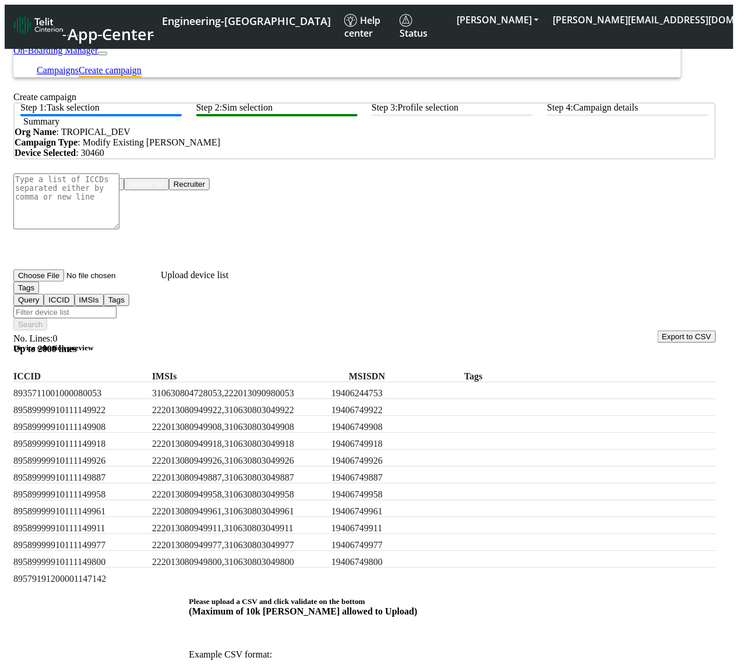
click at [246, 190] on div "Choose One: Upload devices Device list Recruiter" at bounding box center [364, 184] width 702 height 12
click at [116, 279] on input "Filter device list" at bounding box center [64, 312] width 103 height 12
type input "test1"
click at [47, 279] on button "Search" at bounding box center [30, 325] width 34 height 12
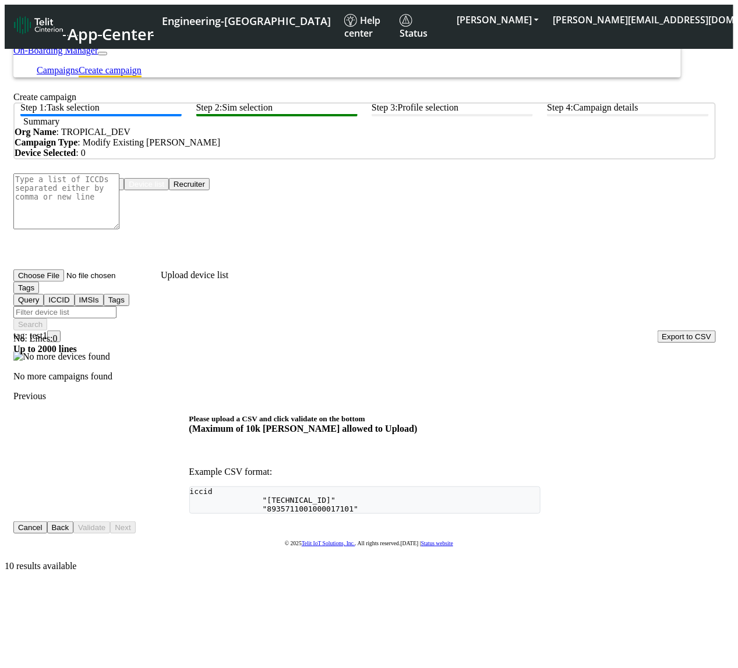
click at [116, 279] on input "Filter device list" at bounding box center [64, 312] width 103 height 12
type input "test2"
click at [47, 279] on button "Search" at bounding box center [30, 325] width 34 height 12
click at [116, 279] on input "Filter device list" at bounding box center [64, 312] width 103 height 12
type input "r"
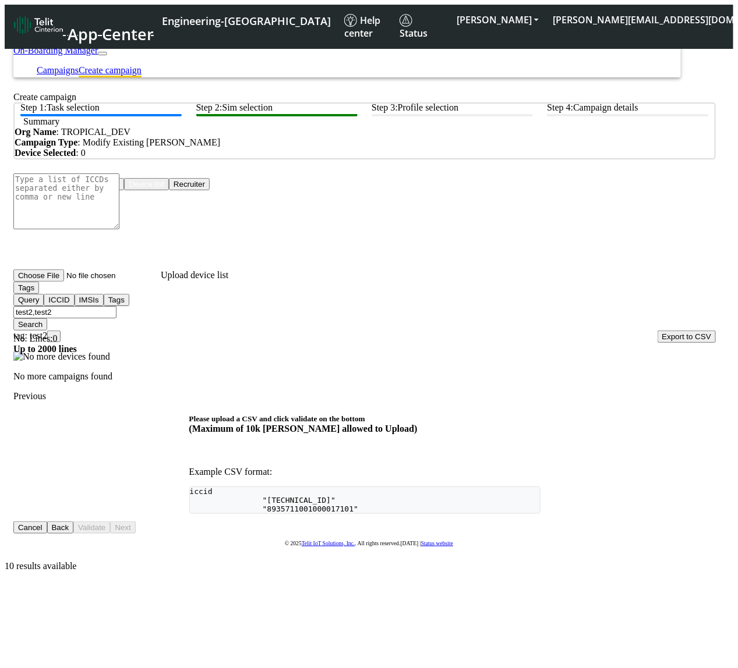
type input "test2,test2"
click at [47, 279] on button "Search" at bounding box center [30, 325] width 34 height 12
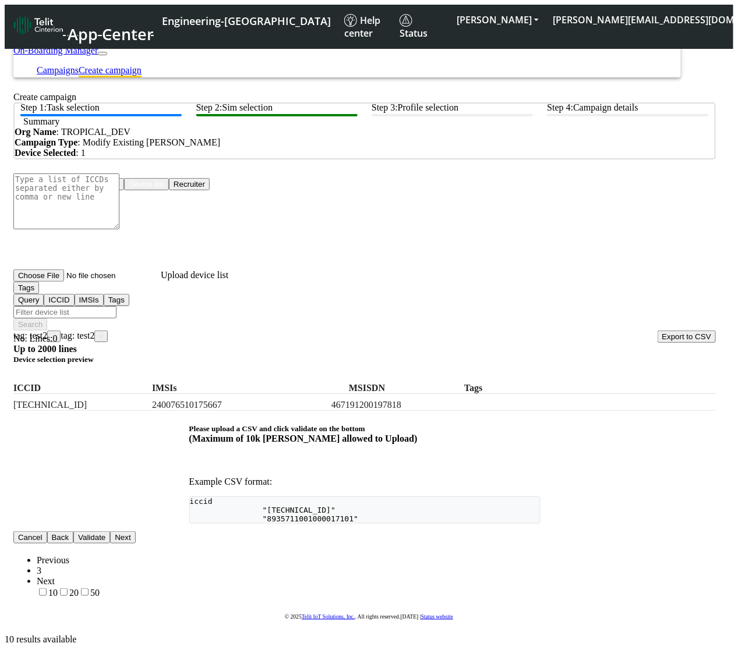
click at [274, 279] on label "240076510175667" at bounding box center [239, 405] width 175 height 10
click at [108, 279] on span "tag: test2 ×" at bounding box center [84, 336] width 47 height 10
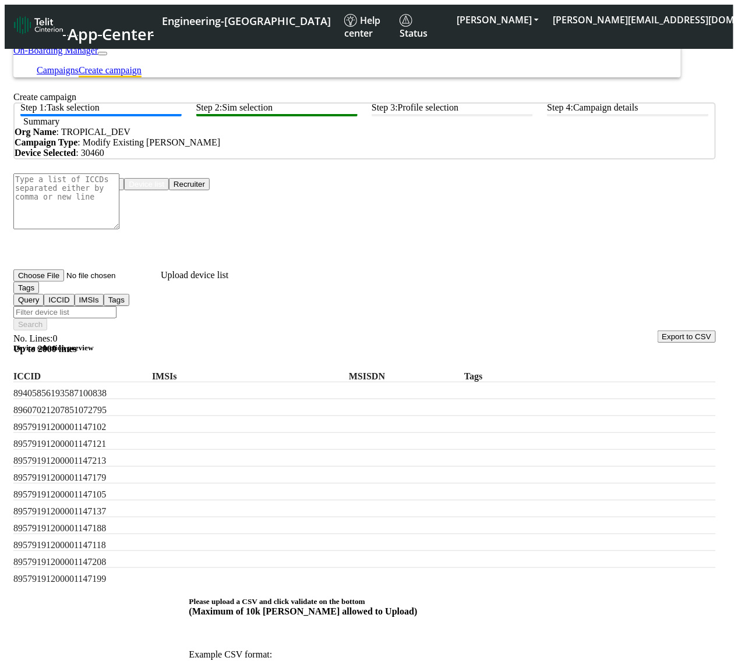
click at [94, 279] on label "89607021207851072795" at bounding box center [80, 410] width 134 height 10
drag, startPoint x: 94, startPoint y: 404, endPoint x: 105, endPoint y: 406, distance: 10.9
click at [97, 279] on label "89607021207851072795" at bounding box center [80, 410] width 134 height 10
click at [127, 279] on label "89579191200001147102" at bounding box center [80, 427] width 134 height 10
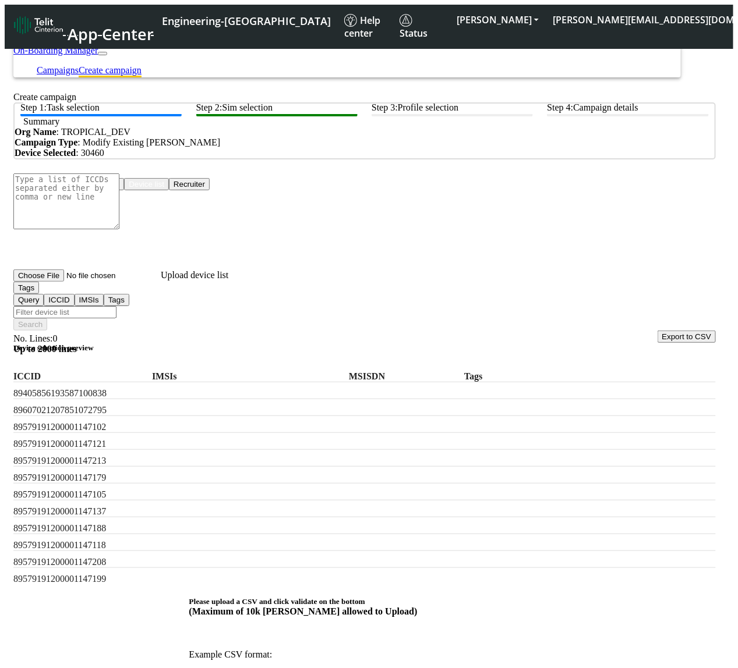
copy label "89579191200001147102"
click at [116, 279] on input "Filter device list" at bounding box center [64, 312] width 103 height 12
paste input "89579191200001147102"
click at [129, 279] on label "89579191200001147121" at bounding box center [80, 444] width 134 height 10
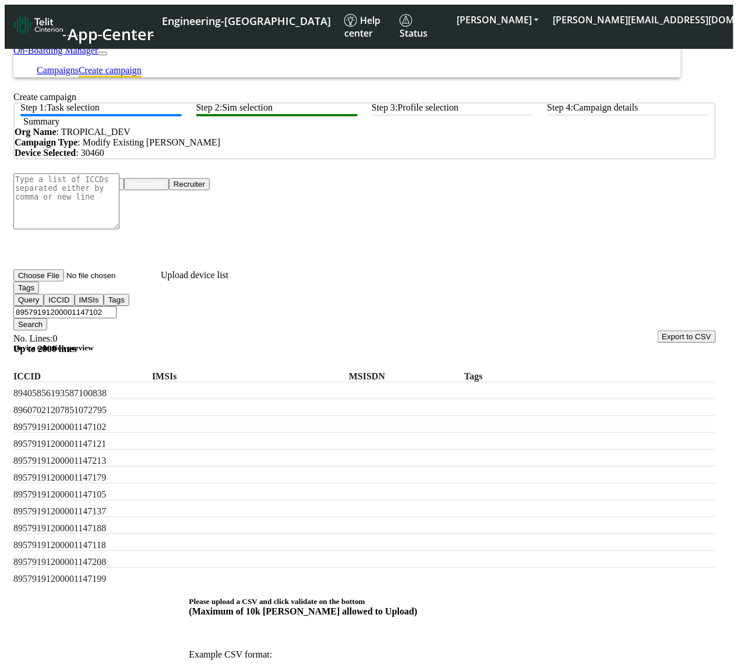
click at [271, 279] on div "ICCID IMSIs MSISDN Tags" at bounding box center [364, 374] width 702 height 17
click at [266, 279] on label "IMSIs" at bounding box center [239, 377] width 175 height 10
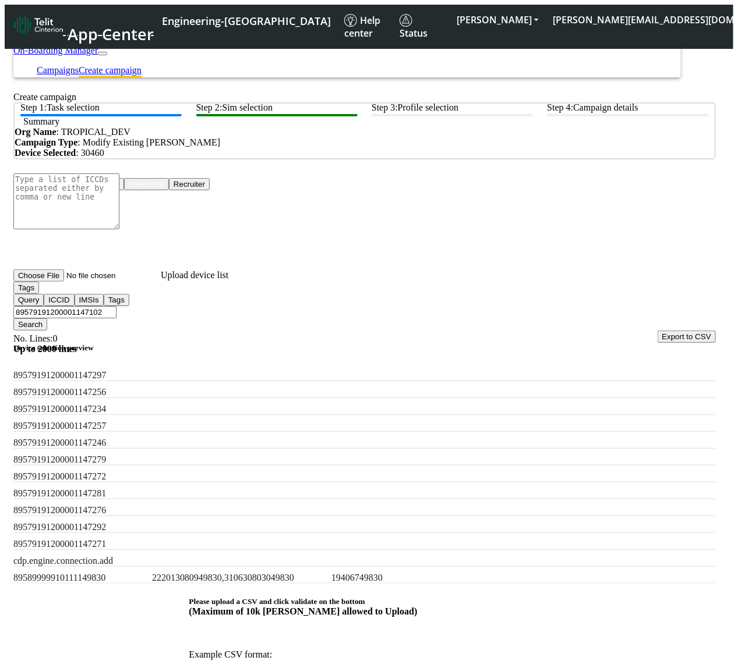
scroll to position [1064, 0]
drag, startPoint x: 184, startPoint y: 546, endPoint x: 368, endPoint y: 556, distance: 184.3
click at [368, 279] on div "89589999910111149830 222013080949830,310630803049830 19406749830" at bounding box center [364, 575] width 702 height 17
copy label "222013080949830,310630803049830"
click at [116, 279] on input "89579191200001147102" at bounding box center [64, 312] width 103 height 12
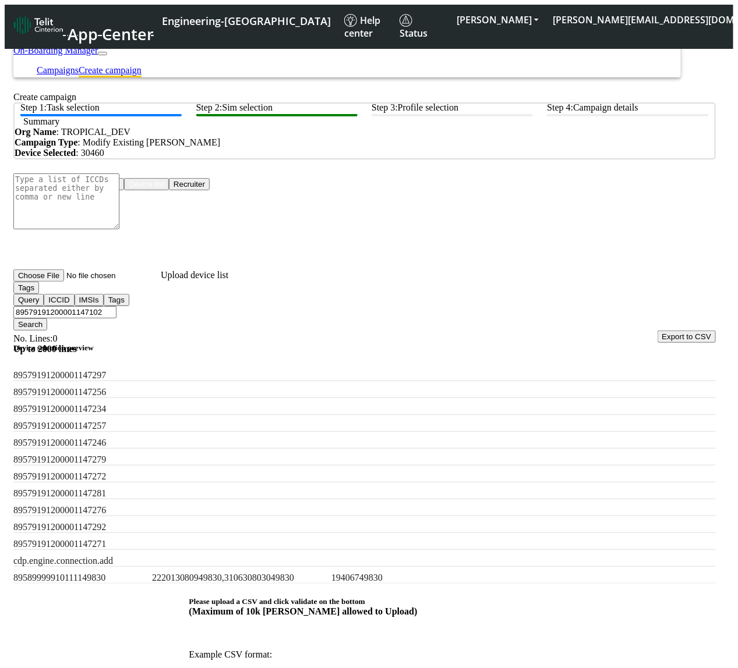
drag, startPoint x: 219, startPoint y: 300, endPoint x: -48, endPoint y: 268, distance: 268.6
click at [0, 268] on html "App Center Engineering-US Help center Status ALESSANDRO alessandro.umek@telit.c…" at bounding box center [369, 395] width 738 height 791
paste input "222013080949830,310630803049830"
type input "222013080949830,310630803049830"
click at [47, 279] on button "Search" at bounding box center [30, 325] width 34 height 12
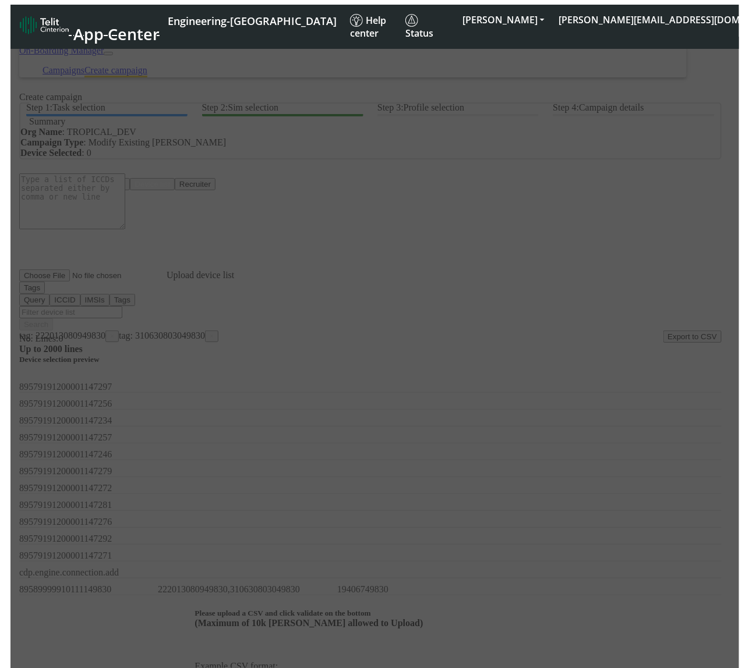
scroll to position [0, 0]
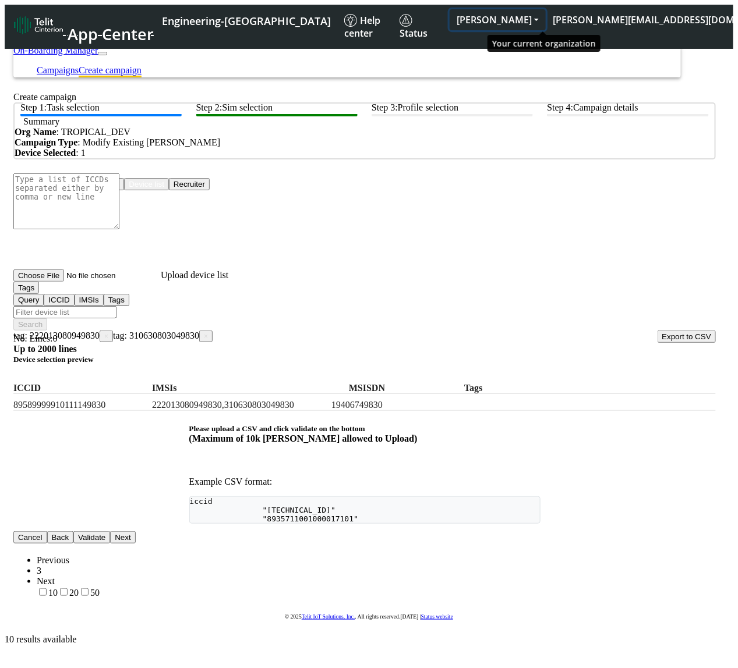
click at [537, 17] on button "ALESSANDRO" at bounding box center [498, 19] width 96 height 21
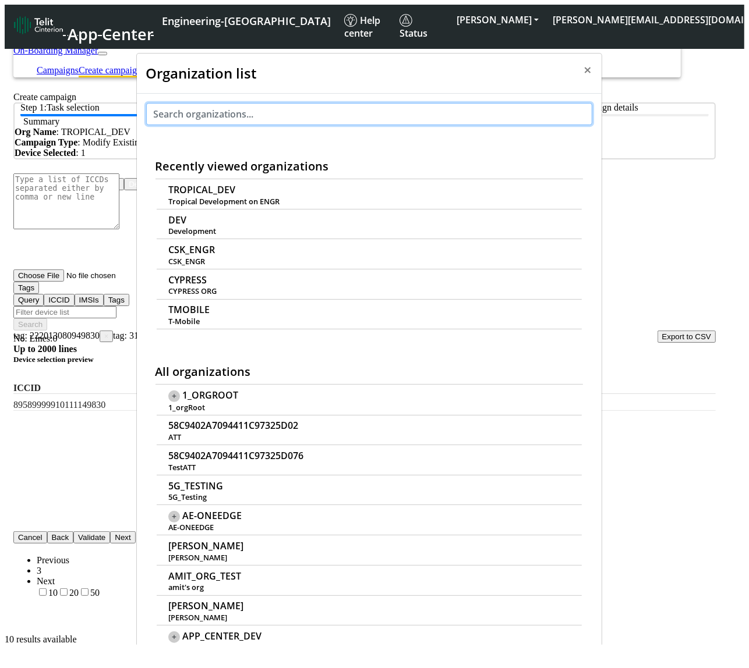
click at [368, 109] on input "text" at bounding box center [369, 114] width 446 height 22
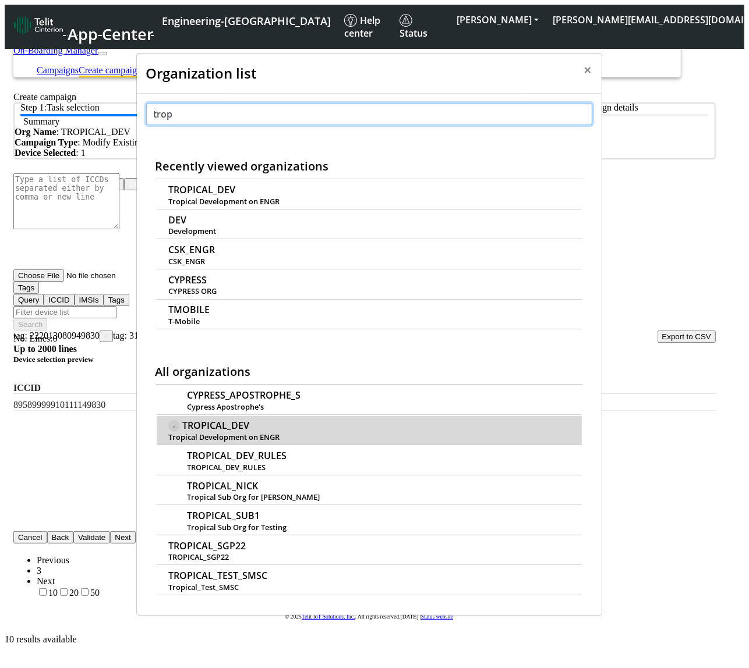
type input "trop"
click at [249, 279] on span "TROPICAL_DEV" at bounding box center [215, 425] width 67 height 11
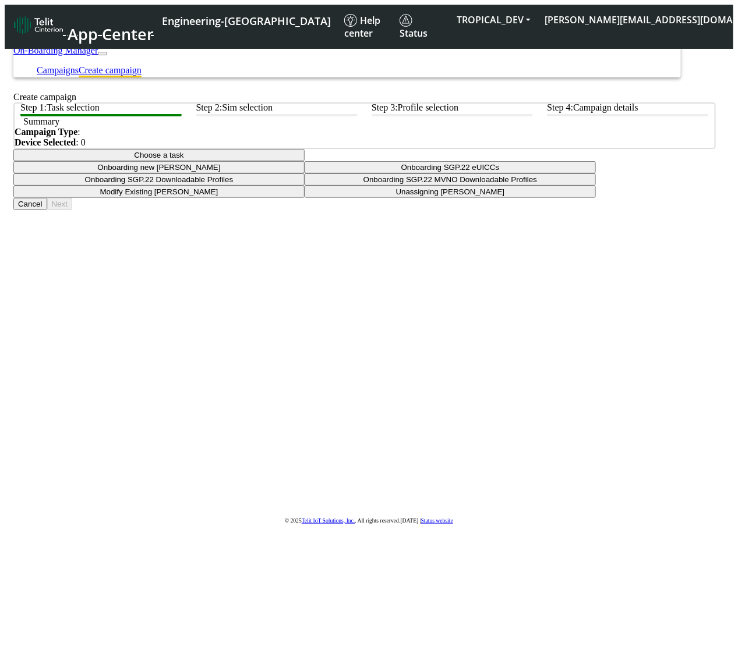
drag, startPoint x: 333, startPoint y: 249, endPoint x: 388, endPoint y: 397, distance: 158.5
click at [305, 161] on button "Choose a task" at bounding box center [158, 155] width 291 height 12
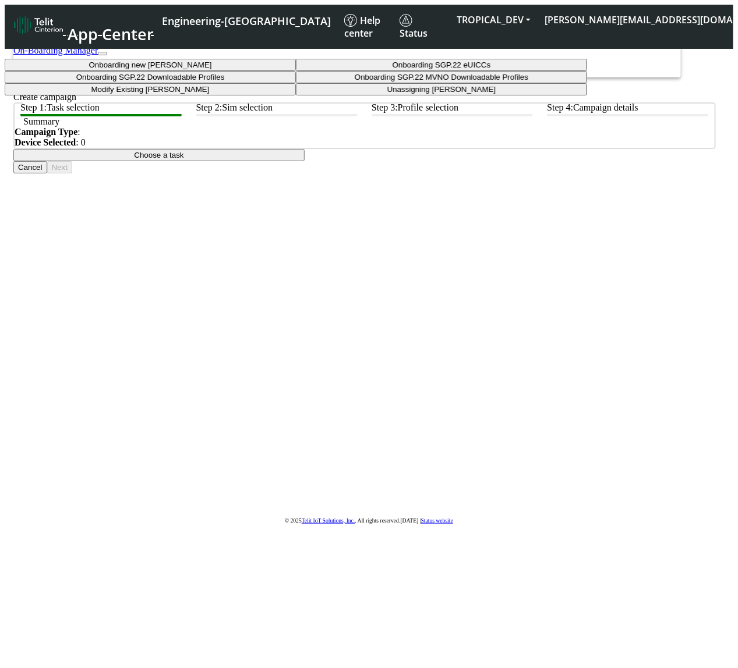
click at [296, 95] on taskiotp-dropdown "Modify Existing [PERSON_NAME]" at bounding box center [150, 89] width 291 height 12
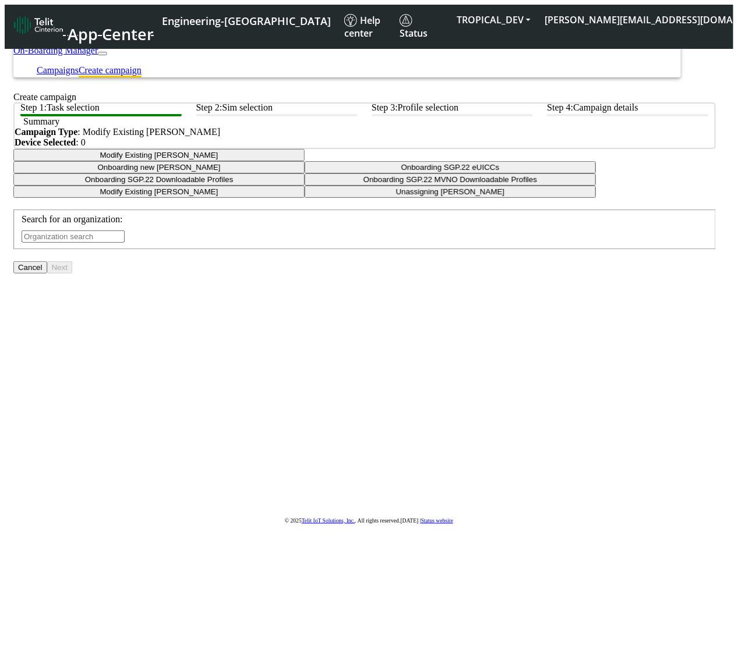
click at [125, 243] on input "text" at bounding box center [73, 237] width 103 height 12
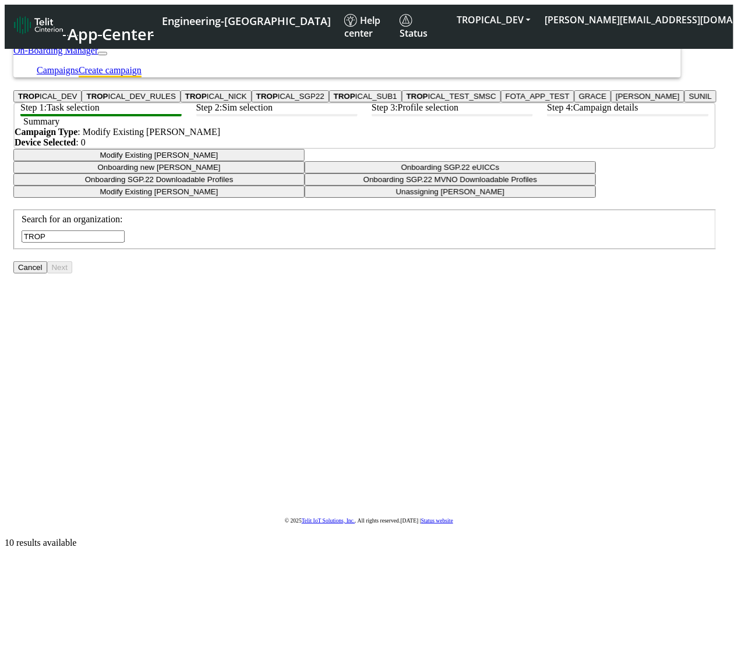
click at [82, 102] on button "TROP ICAL_DEV" at bounding box center [47, 96] width 68 height 12
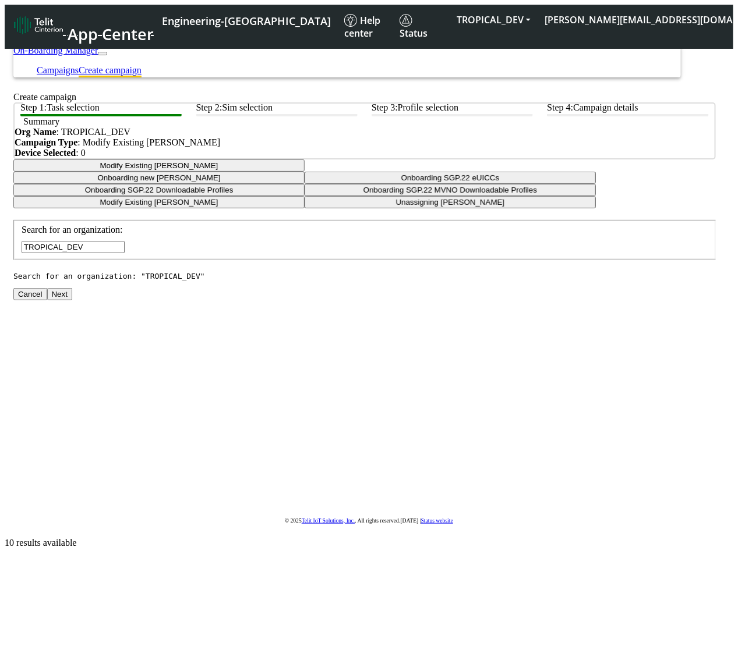
type input "TROPICAL_DEV"
click at [72, 300] on button "Next" at bounding box center [59, 294] width 25 height 12
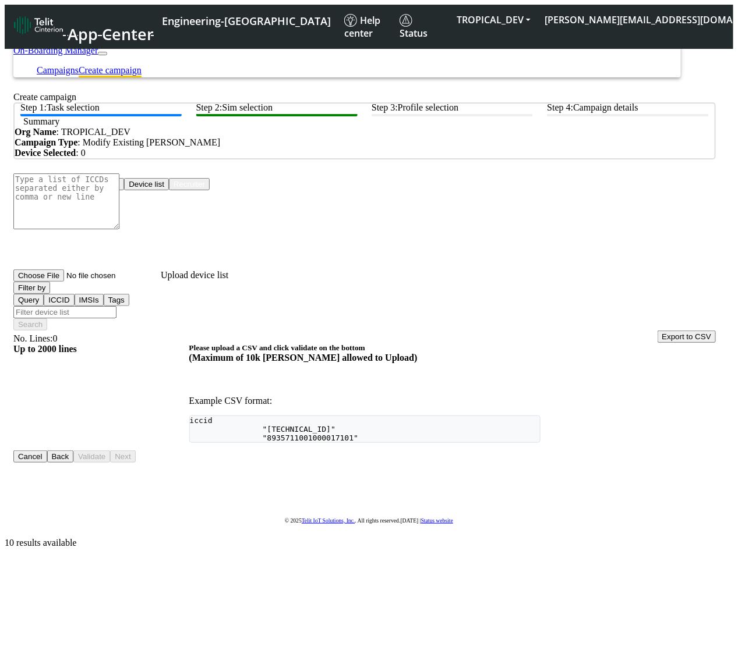
click at [169, 190] on button "Device list" at bounding box center [146, 184] width 45 height 12
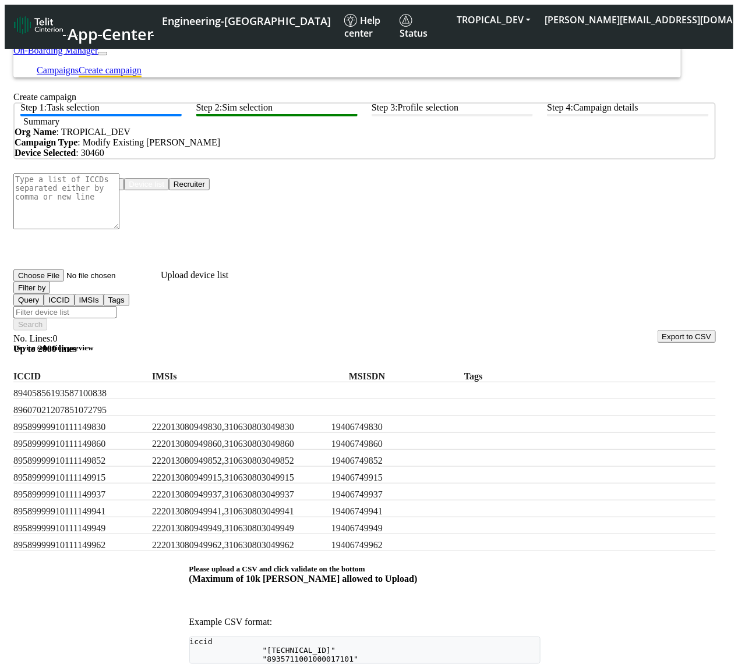
click at [208, 450] on label "222013080949860,310630803049860" at bounding box center [239, 444] width 175 height 10
click at [252, 450] on label "222013080949860,310630803049860" at bounding box center [239, 444] width 175 height 10
click at [254, 450] on label "222013080949860,310630803049860" at bounding box center [239, 444] width 175 height 10
click at [254, 450] on div "89589999910111149860 222013080949860,310630803049860 19406749860" at bounding box center [364, 441] width 702 height 17
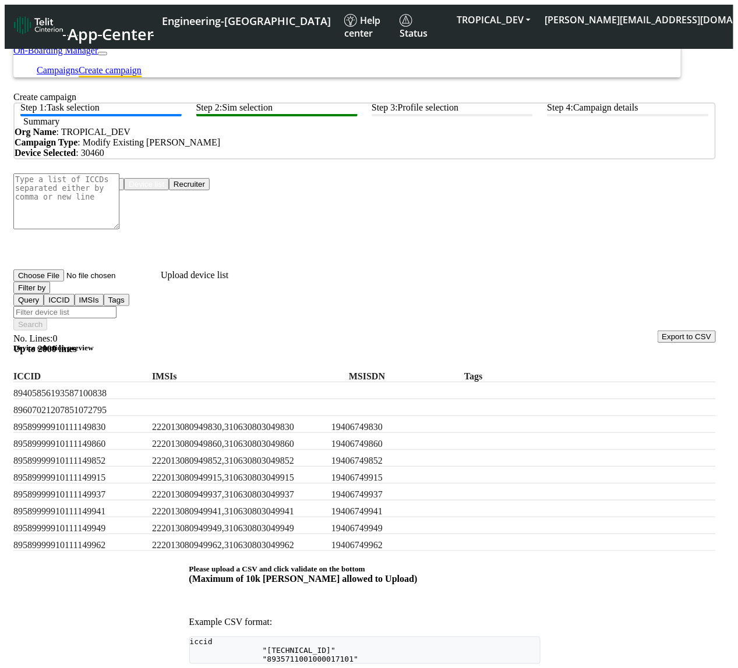
click at [116, 306] on input "Filter device list" at bounding box center [64, 312] width 103 height 12
paste input "222013080949860,310630803049860"
click at [266, 518] on div "89589999910111149941 222013080949941,310630803049941 19406749941" at bounding box center [364, 509] width 702 height 17
copy label "222013080949941,310630803049941"
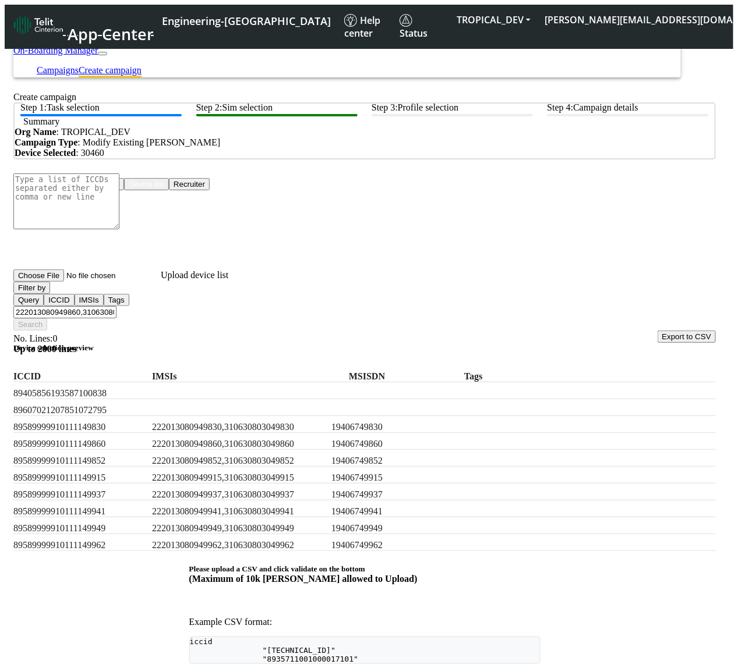
click at [116, 306] on input "222013080949860,310630803049860" at bounding box center [64, 312] width 103 height 12
paste input "222013080949941,310630803049941"
click at [116, 306] on input "222013080949860,310630803049860222013080949941,310630803049941" at bounding box center [64, 312] width 103 height 12
type input "222013080949860,310630803049860,222013080949941,310630803049941"
drag, startPoint x: 438, startPoint y: 297, endPoint x: 464, endPoint y: 321, distance: 35.0
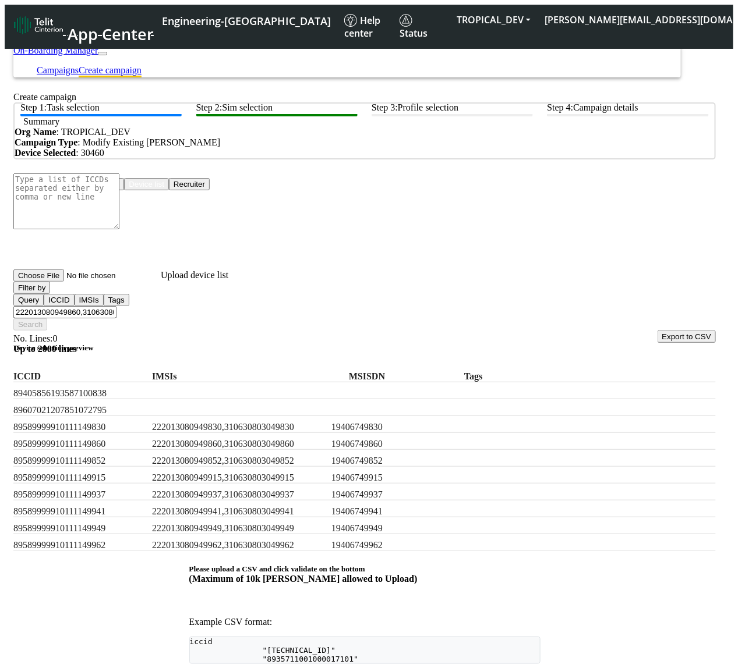
click at [116, 306] on input "222013080949860,310630803049860,222013080949941,310630803049941" at bounding box center [64, 312] width 103 height 12
click at [50, 294] on button "Filter by" at bounding box center [31, 288] width 37 height 12
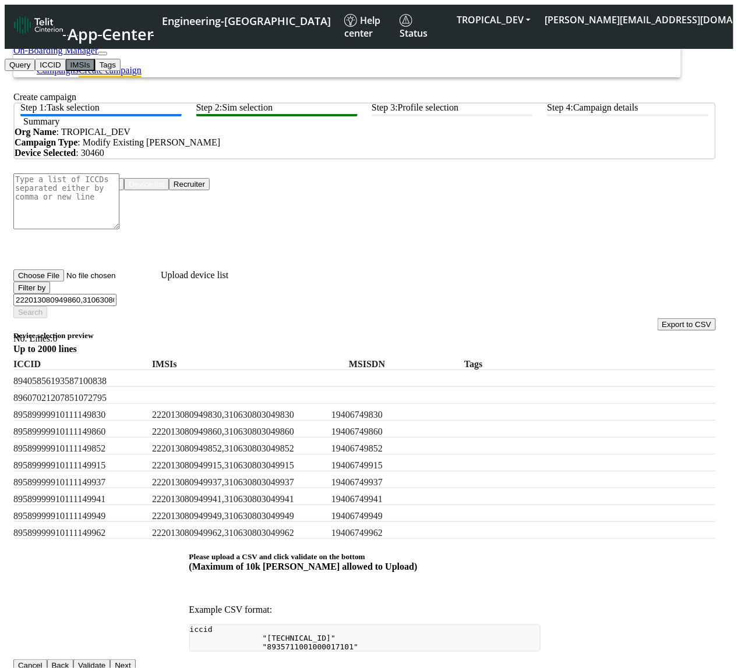
click at [80, 71] on button "IMSIs" at bounding box center [80, 65] width 29 height 12
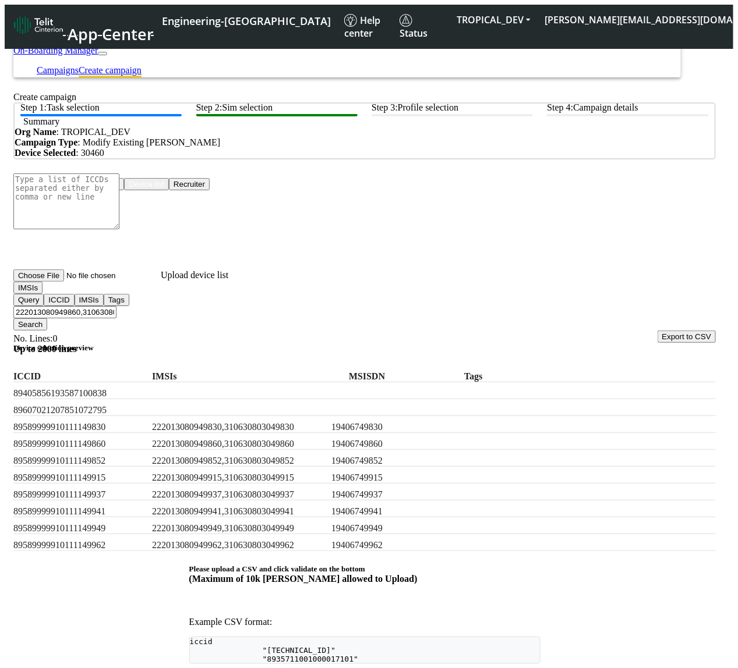
click at [47, 319] on button "Search" at bounding box center [30, 325] width 34 height 12
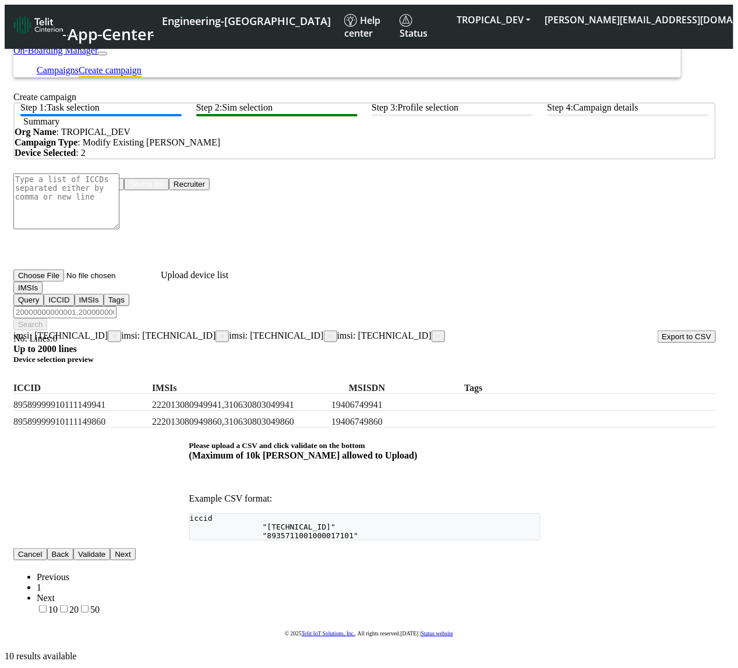
click at [436, 333] on span "×" at bounding box center [438, 337] width 4 height 8
click at [316, 331] on app-search-filters "imsi: [TECHNICAL_ID] × imsi: [TECHNICAL_ID] × imsi: [TECHNICAL_ID] ×" at bounding box center [175, 336] width 324 height 10
click at [316, 331] on span "imsi: [TECHNICAL_ID] ×" at bounding box center [283, 336] width 108 height 10
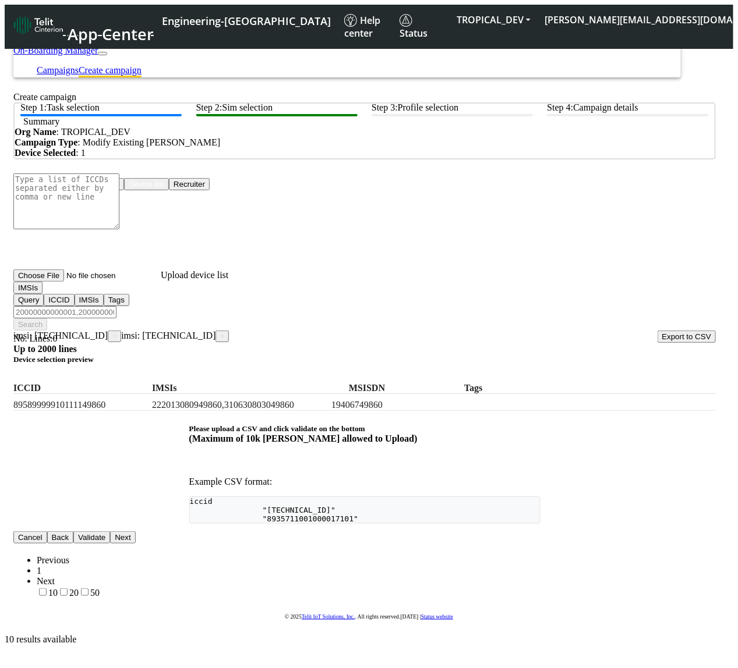
click at [222, 333] on span "×" at bounding box center [222, 337] width 4 height 8
click at [116, 333] on span "×" at bounding box center [114, 337] width 4 height 8
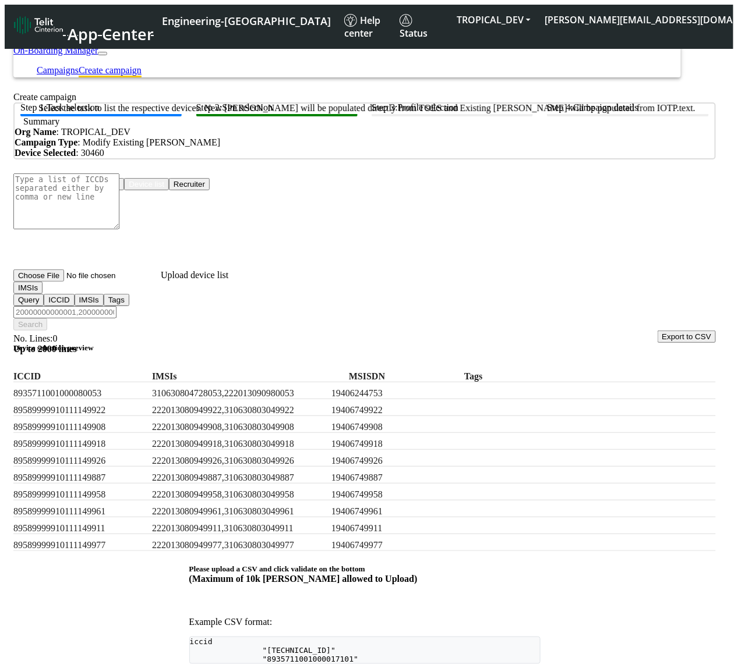
click at [135, 116] on btn "Step 1: Task selection" at bounding box center [100, 109] width 161 height 14
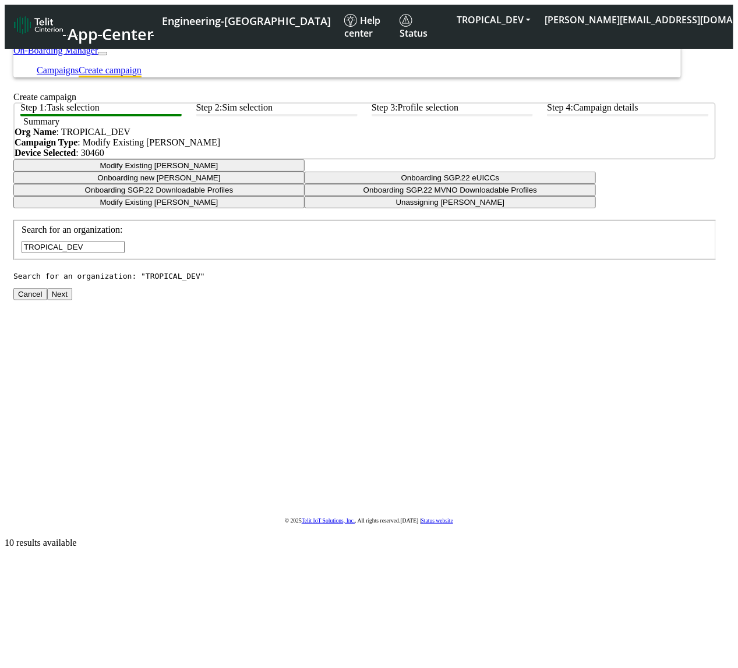
click at [305, 172] on button "Modify Existing [PERSON_NAME]" at bounding box center [158, 166] width 291 height 12
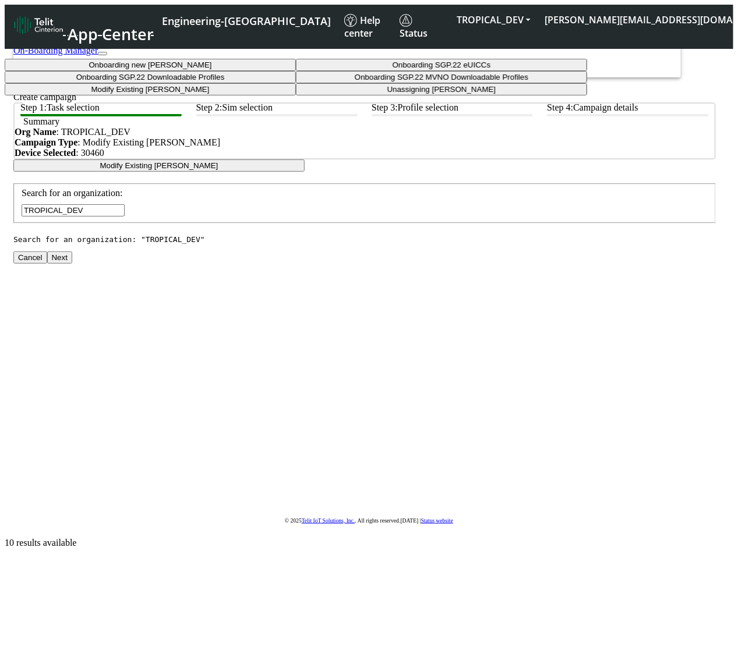
click at [296, 71] on tasktoes-dropdown "Onboarding new [PERSON_NAME]" at bounding box center [150, 65] width 291 height 12
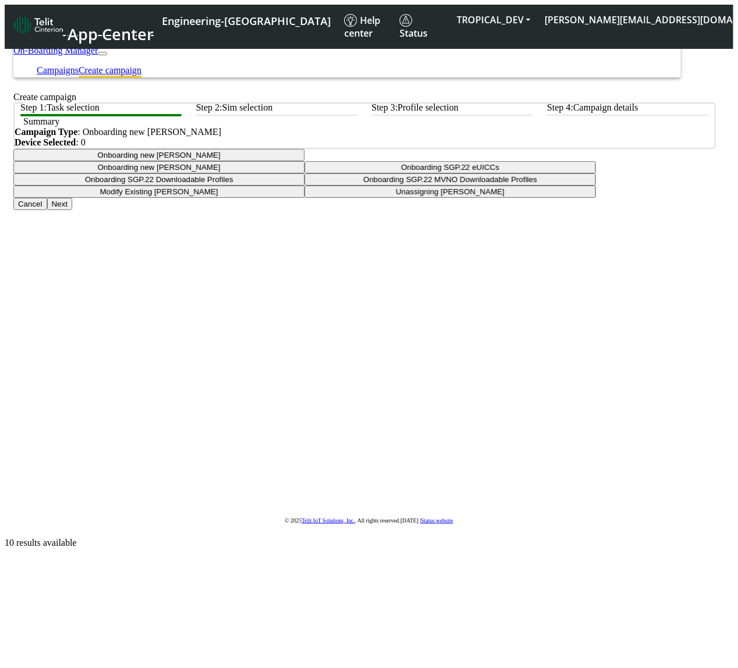
click at [72, 210] on button "Next" at bounding box center [59, 204] width 25 height 12
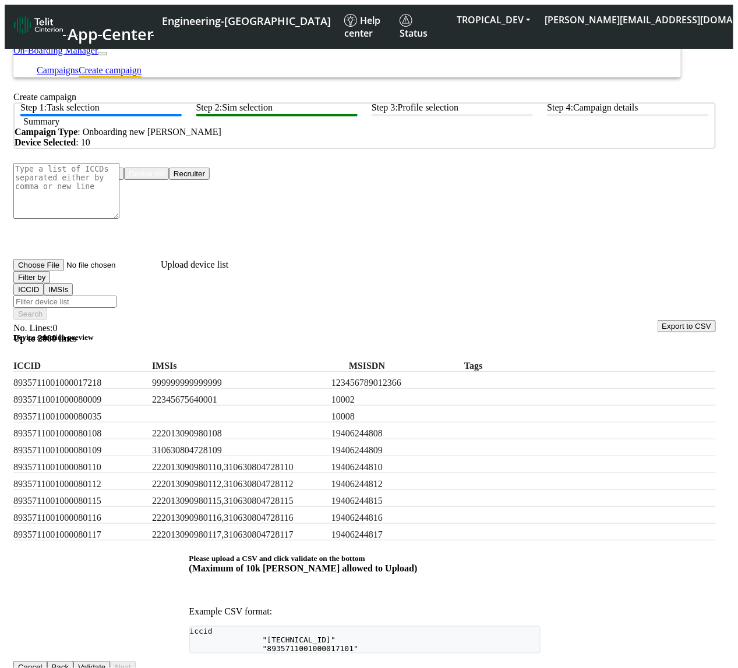
click at [515, 361] on label "Tags" at bounding box center [504, 366] width 81 height 10
click at [321, 333] on h5 "Device selection preview" at bounding box center [364, 337] width 702 height 9
click at [330, 320] on div at bounding box center [364, 320] width 702 height 0
click at [116, 307] on input "Filter device list" at bounding box center [64, 302] width 103 height 12
type input "test"
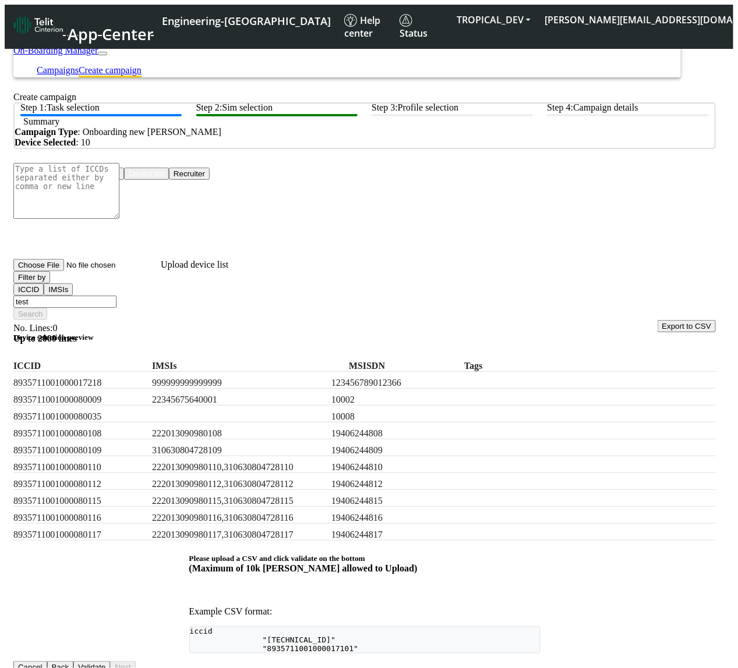
click at [50, 284] on button "Filter by" at bounding box center [31, 277] width 37 height 12
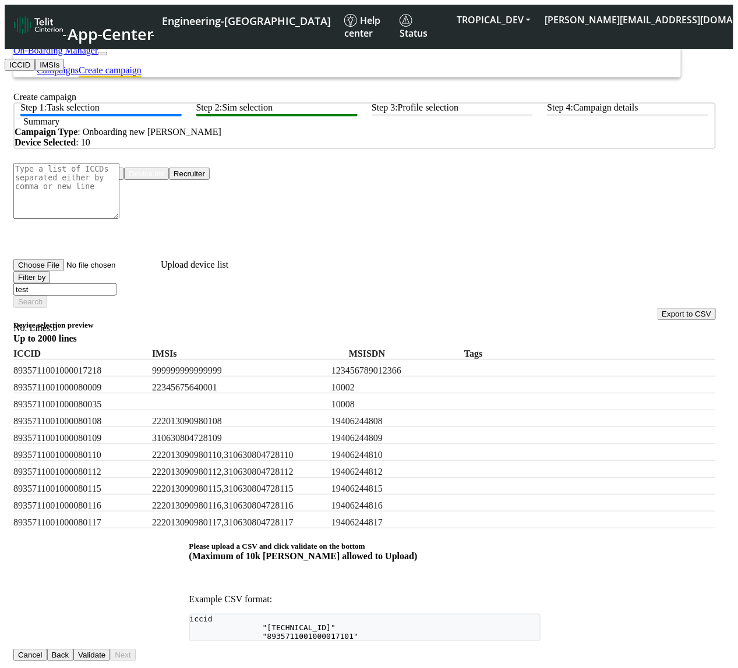
click at [50, 284] on button "Filter by" at bounding box center [31, 277] width 37 height 12
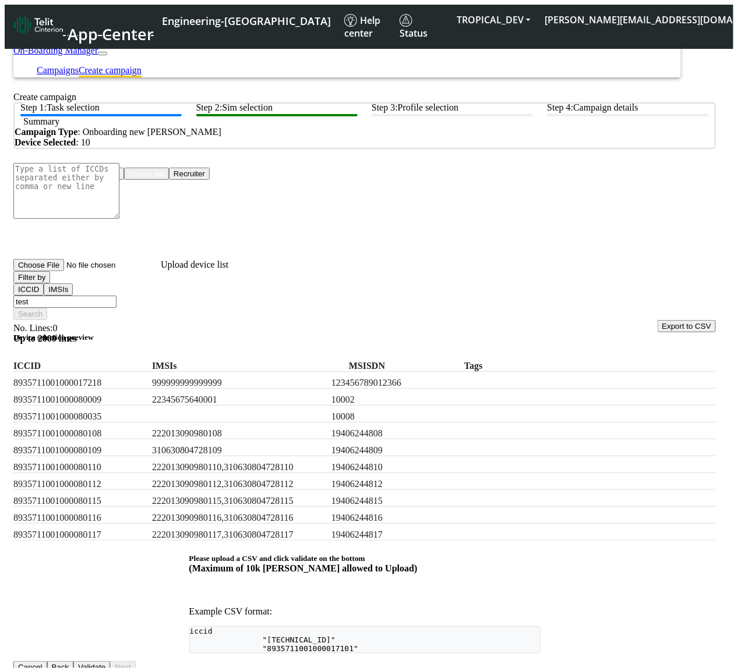
click at [50, 284] on button "Filter by" at bounding box center [31, 277] width 37 height 12
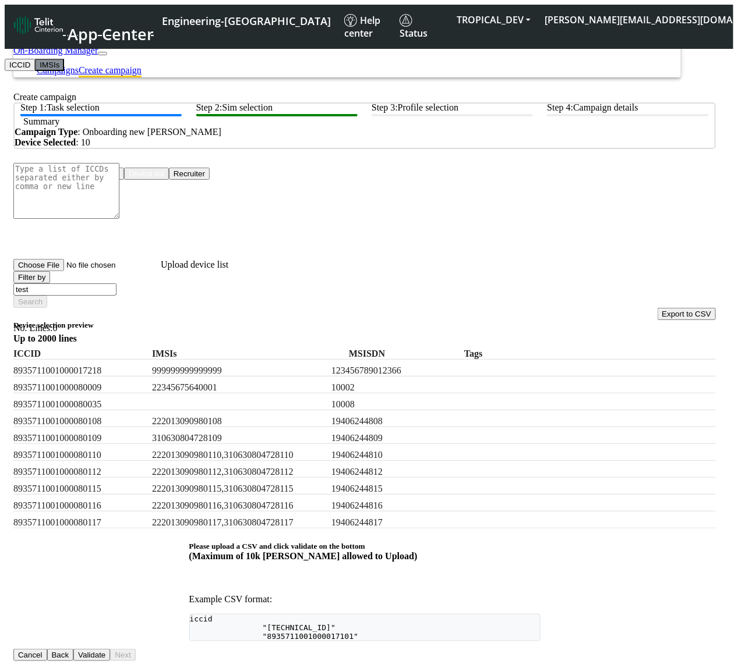
click at [64, 71] on button "IMSIs" at bounding box center [49, 65] width 29 height 12
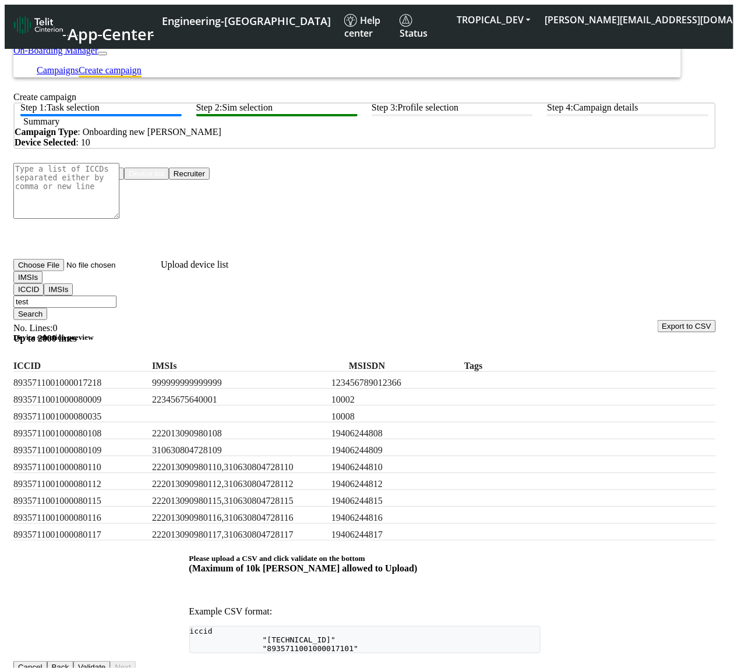
click at [43, 284] on button "IMSIs" at bounding box center [27, 277] width 29 height 12
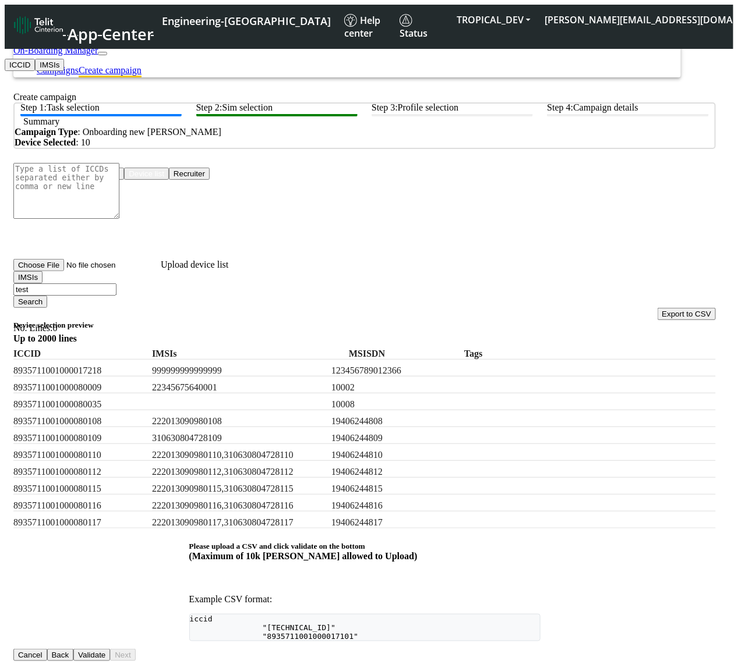
click at [110, 649] on button "Validate" at bounding box center [91, 655] width 37 height 12
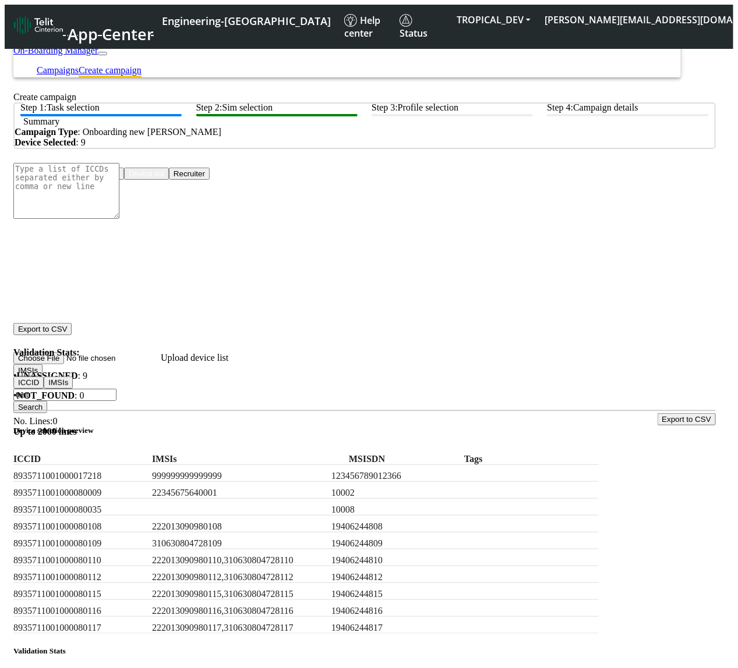
click at [47, 401] on button "Search" at bounding box center [30, 407] width 34 height 12
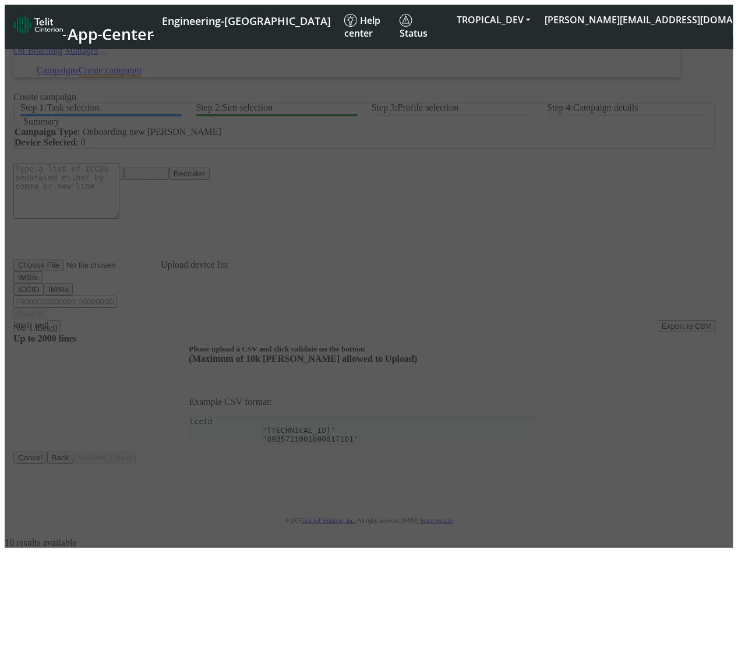
click at [62, 303] on div at bounding box center [369, 293] width 728 height 512
click at [74, 319] on div at bounding box center [369, 293] width 728 height 512
click at [380, 503] on div at bounding box center [369, 293] width 728 height 512
click at [440, 463] on div at bounding box center [369, 293] width 728 height 512
click at [503, 426] on div at bounding box center [369, 293] width 728 height 512
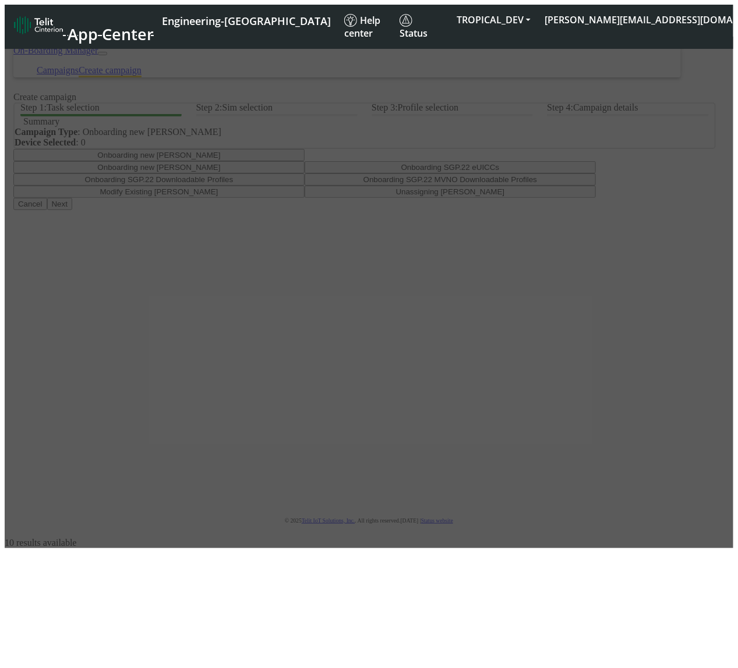
click at [613, 260] on div at bounding box center [369, 293] width 728 height 512
click at [254, 319] on div at bounding box center [369, 293] width 728 height 512
click at [559, 380] on div at bounding box center [369, 293] width 728 height 512
click at [307, 380] on div at bounding box center [369, 293] width 728 height 512
